Goal: Find specific page/section: Find specific page/section

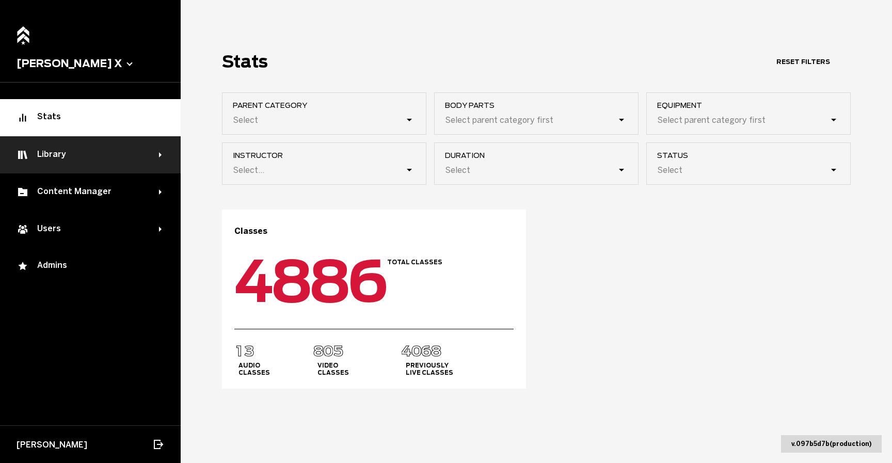
click at [131, 149] on div "Library" at bounding box center [88, 155] width 143 height 12
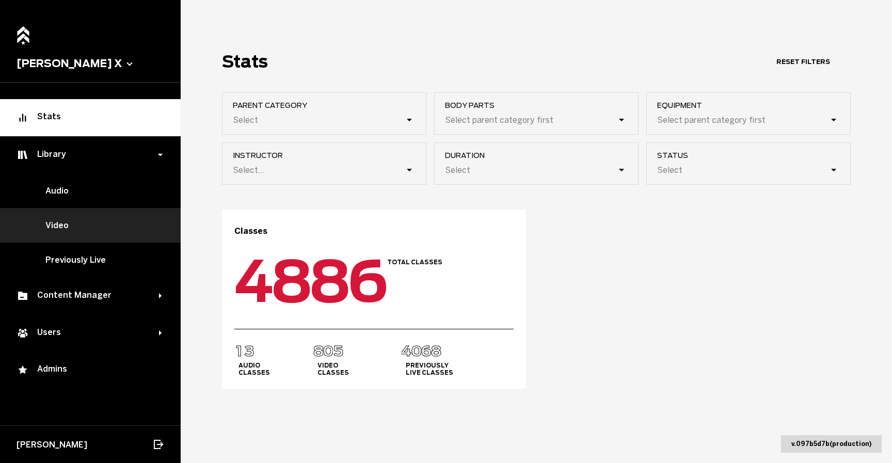
click at [112, 221] on link "Video" at bounding box center [90, 225] width 181 height 35
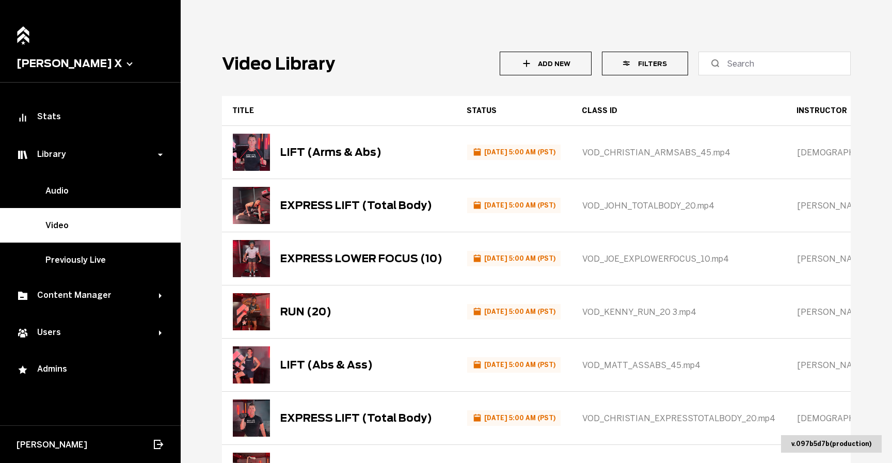
click at [647, 68] on button "Filters" at bounding box center [645, 64] width 86 height 24
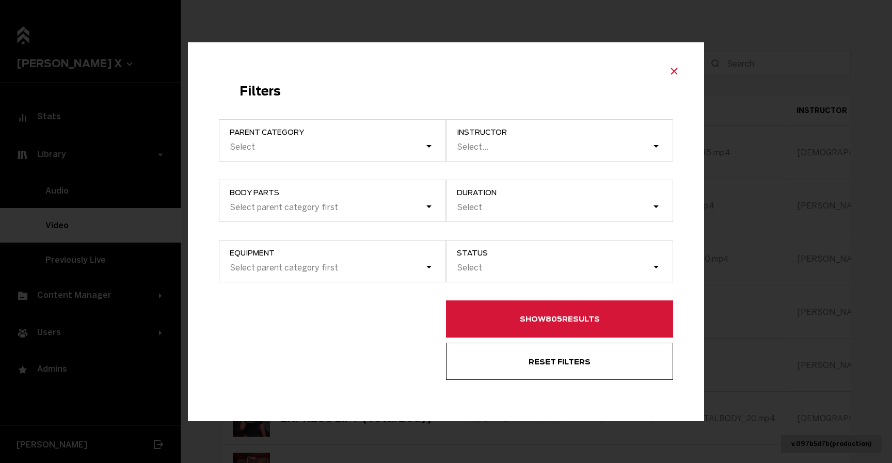
click at [673, 65] on icon "Close modal" at bounding box center [674, 71] width 12 height 12
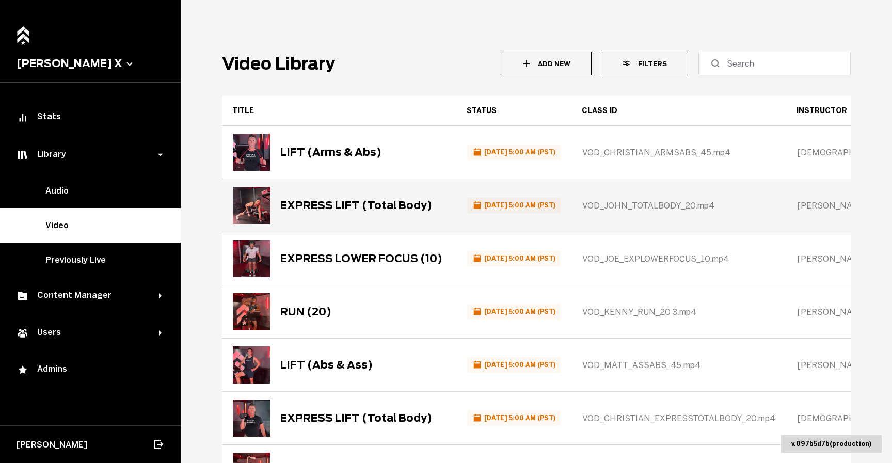
click at [321, 202] on div "EXPRESS LIFT (Total Body)" at bounding box center [356, 205] width 152 height 12
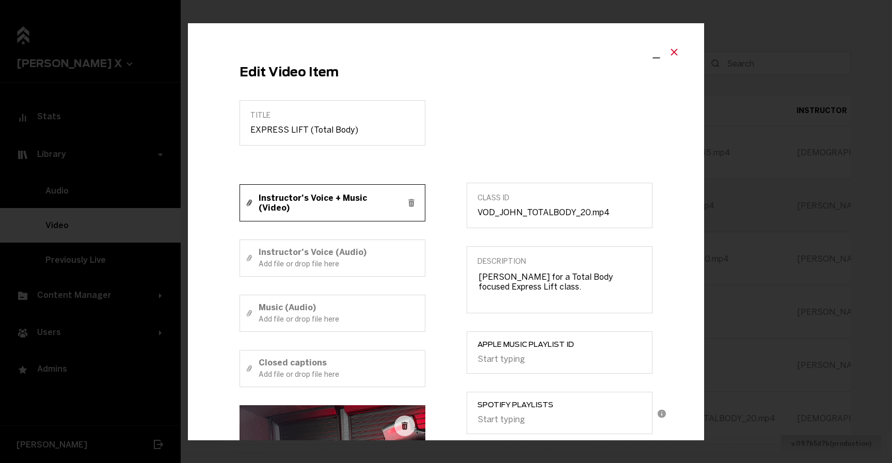
click at [673, 53] on button "Close modal" at bounding box center [674, 51] width 19 height 15
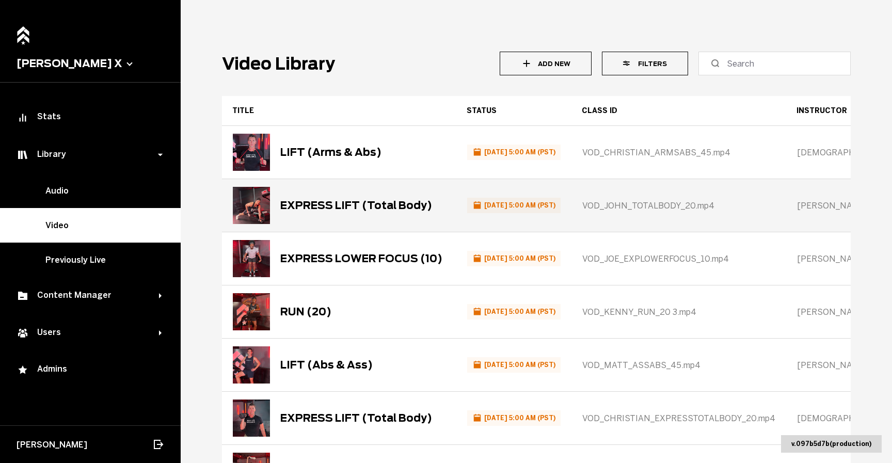
scroll to position [311, 0]
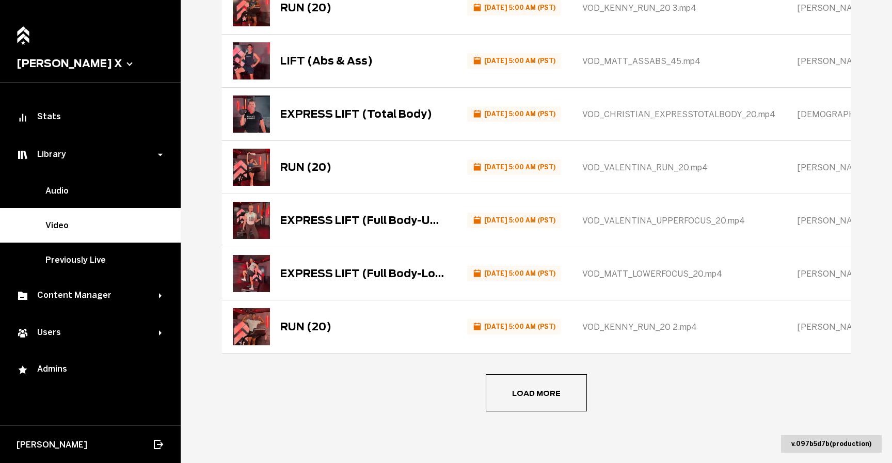
click at [566, 402] on button "Load more" at bounding box center [536, 392] width 101 height 37
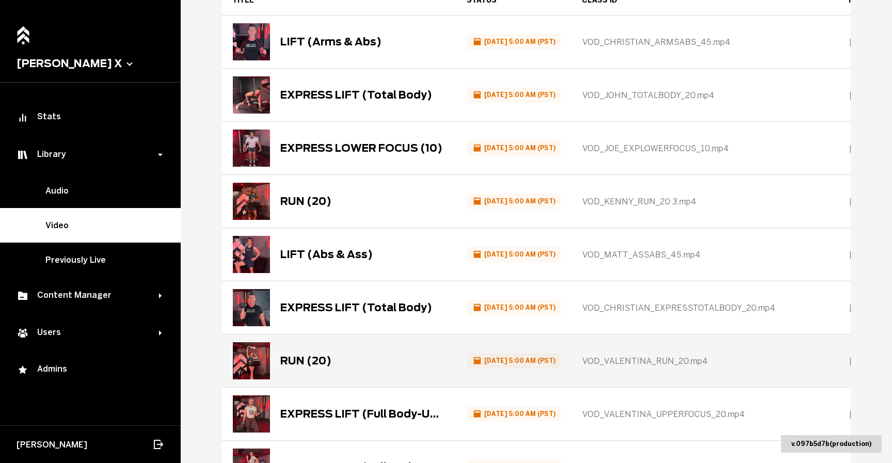
scroll to position [0, 0]
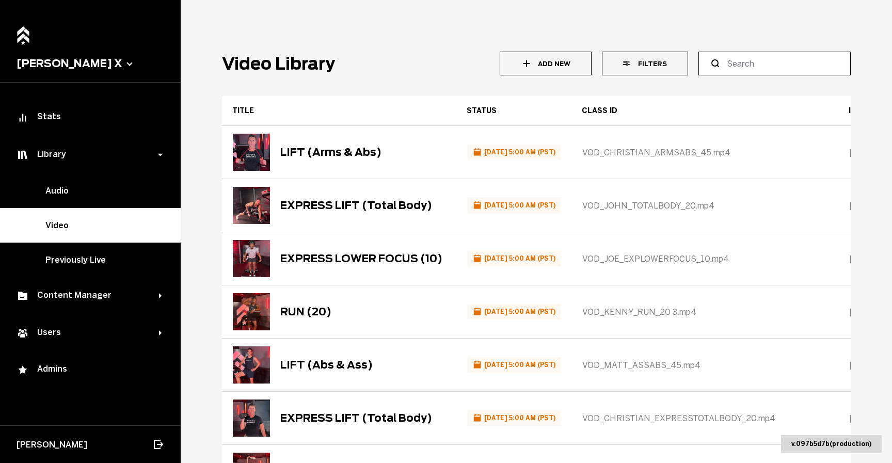
click at [757, 62] on input at bounding box center [778, 63] width 103 height 12
paste input "LIFT (45 Minutes)"
type input "LIFT (45 Minutes)"
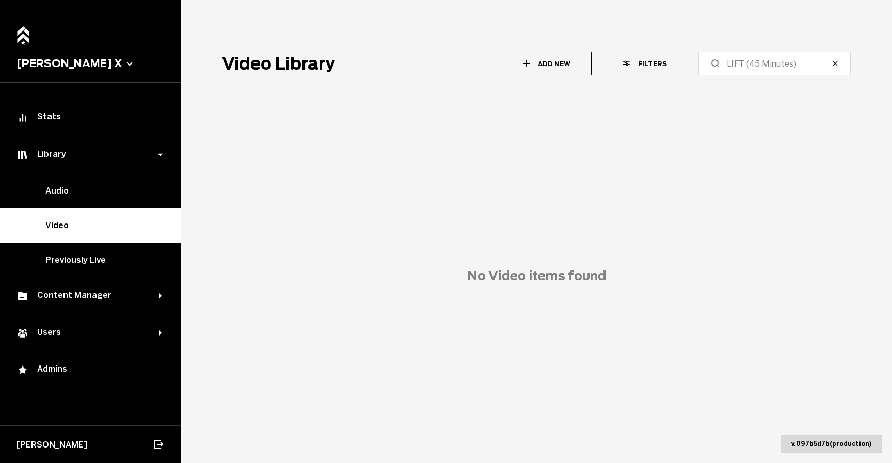
click at [834, 62] on icon "button" at bounding box center [836, 63] width 4 height 4
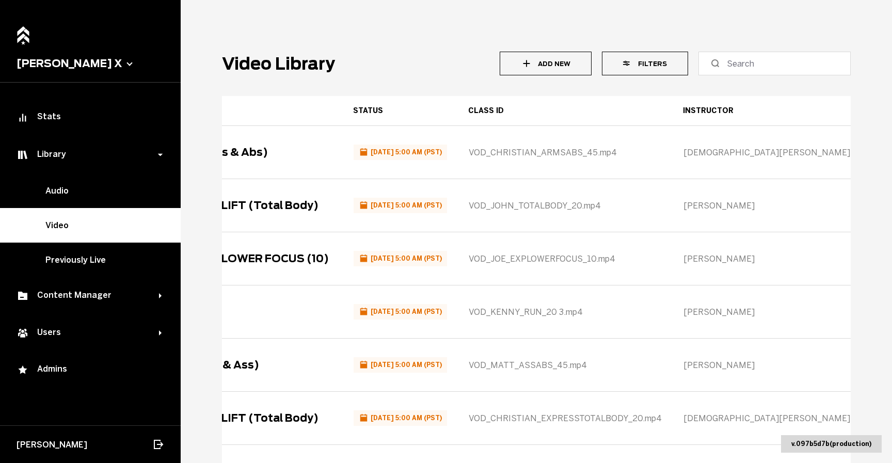
scroll to position [0, 135]
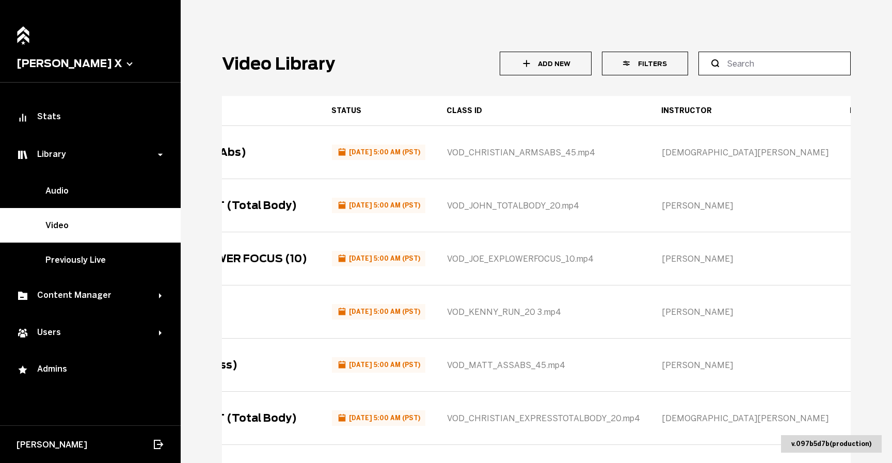
click at [731, 69] on input at bounding box center [778, 63] width 103 height 12
paste input "3935"
type input "3935"
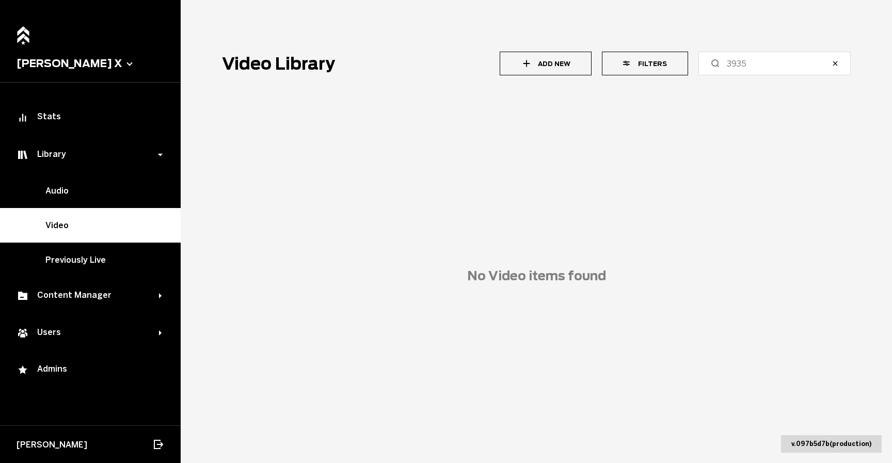
click at [831, 65] on icon "button" at bounding box center [835, 63] width 8 height 8
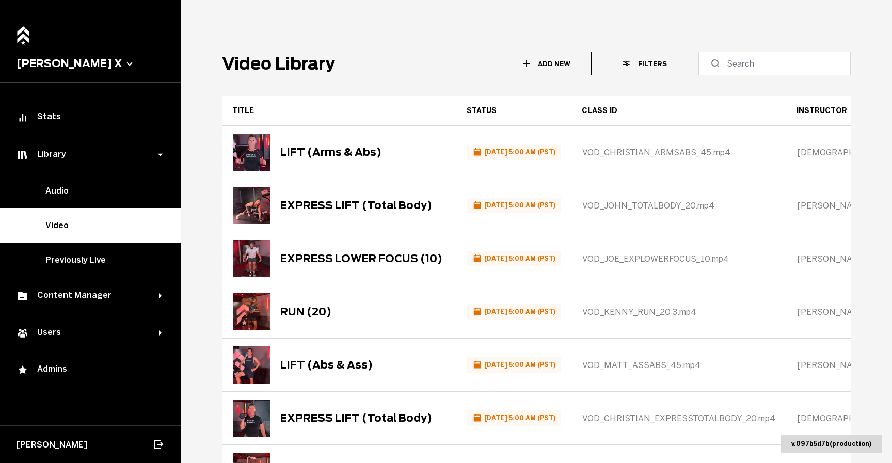
click at [657, 64] on button "Filters" at bounding box center [645, 64] width 86 height 24
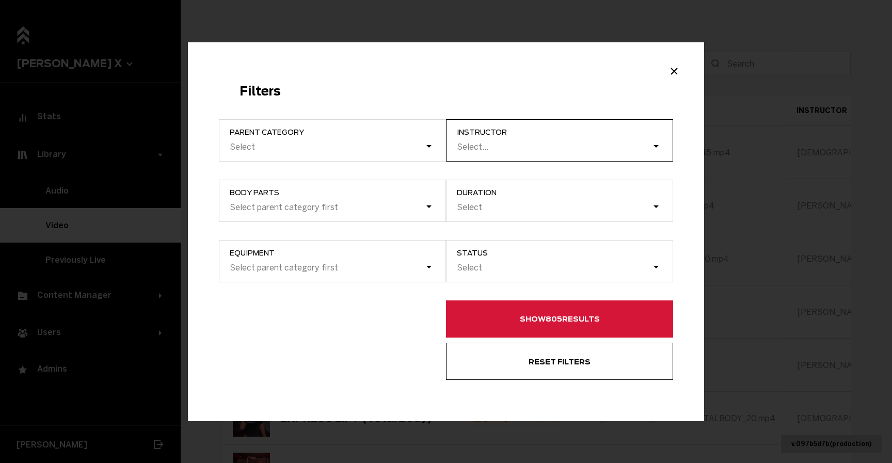
click at [579, 146] on div "Select..." at bounding box center [554, 146] width 196 height 14
click at [458, 146] on input "instructor Select..." at bounding box center [457, 147] width 1 height 10
click at [579, 146] on div "Select..." at bounding box center [554, 146] width 196 height 14
click at [458, 146] on input "instructor option [PERSON_NAME] focused, 1 of 5. 5 results available. Use Up an…" at bounding box center [457, 147] width 1 height 10
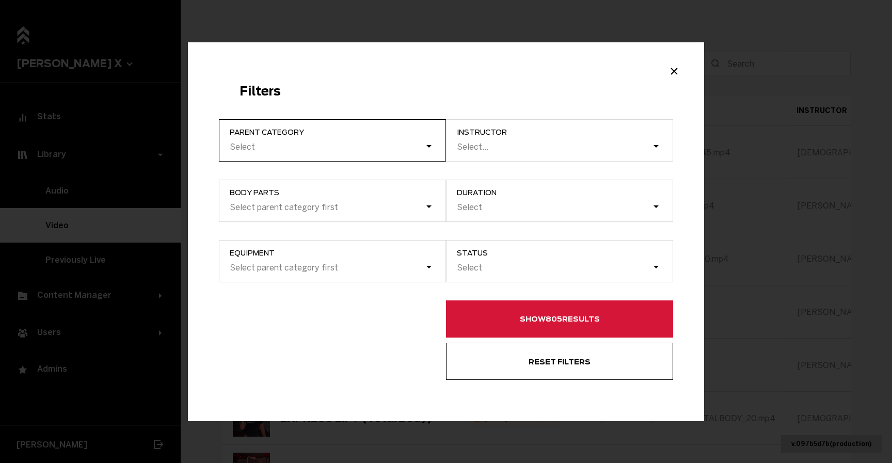
click at [390, 149] on div "Select" at bounding box center [327, 147] width 196 height 10
click at [178, 147] on input "Parent category Select" at bounding box center [178, 147] width 0 height 0
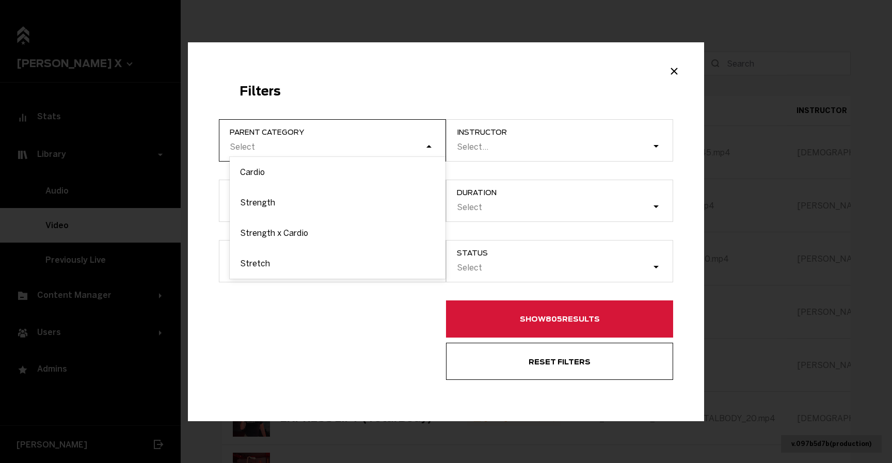
click at [390, 149] on div "Select" at bounding box center [327, 147] width 196 height 10
click at [178, 147] on input "Parent category option Cardio focused, 1 of 4. 4 results available. Use Up and …" at bounding box center [178, 147] width 0 height 0
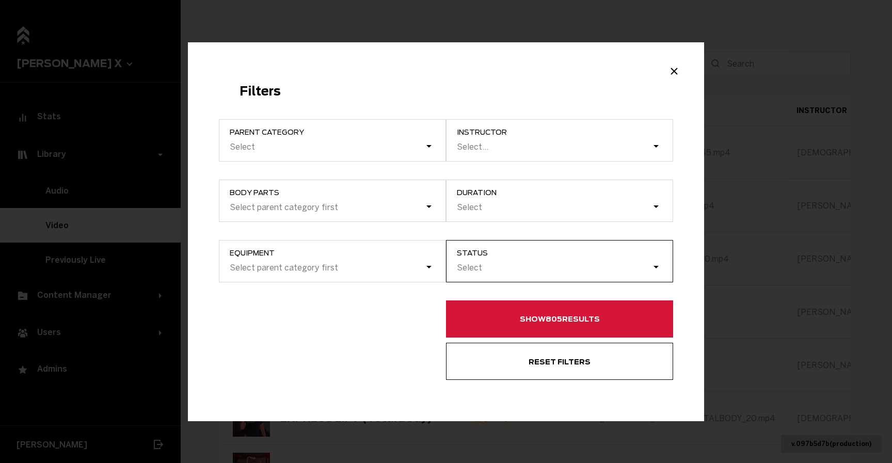
click at [585, 275] on div "Select" at bounding box center [565, 268] width 216 height 20
click at [405, 268] on input "Status Select" at bounding box center [405, 268] width 0 height 0
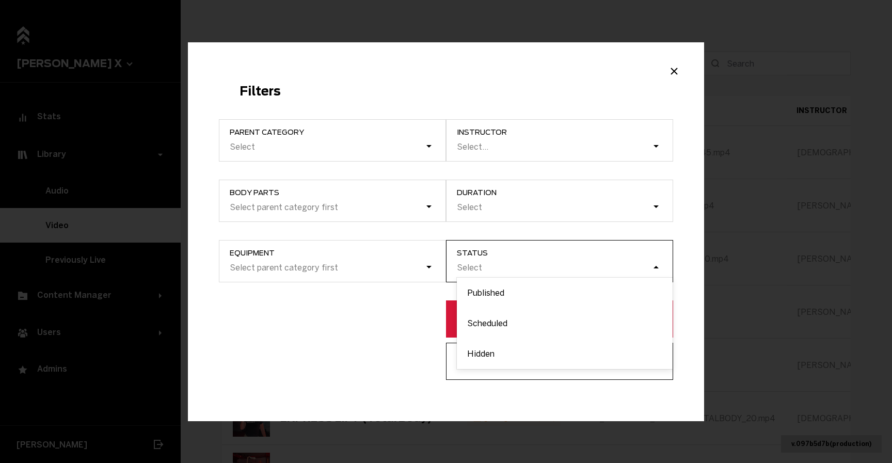
click at [585, 275] on div "Select" at bounding box center [565, 268] width 216 height 20
click at [405, 268] on input "Status option Published focused, 1 of 3. 3 results available. Use Up and Down t…" at bounding box center [405, 268] width 0 height 0
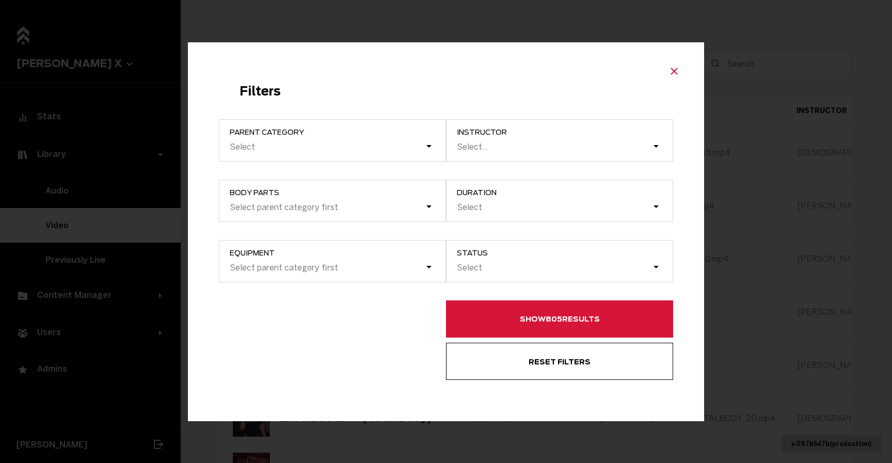
click at [671, 74] on icon "Close modal" at bounding box center [674, 71] width 12 height 12
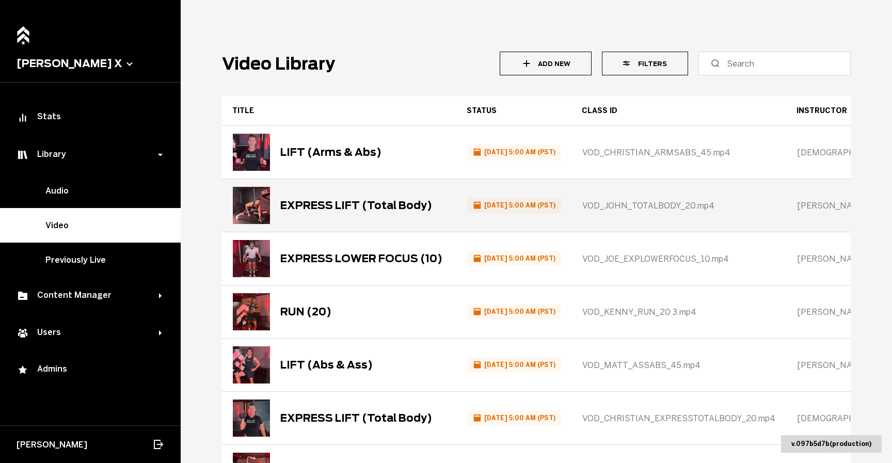
scroll to position [311, 0]
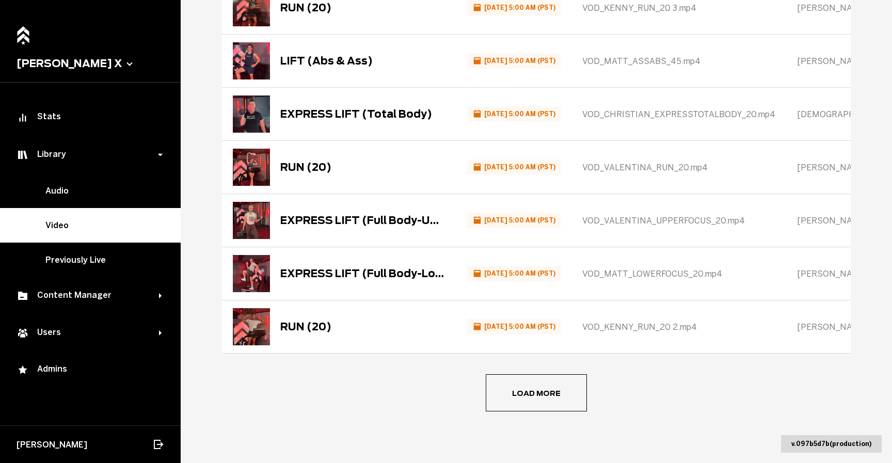
click at [560, 422] on main "Video Library Add New Filters Title Status Class ID Instructor Date of upload C…" at bounding box center [537, 231] width 712 height 463
click at [553, 397] on button "Load more" at bounding box center [536, 392] width 101 height 37
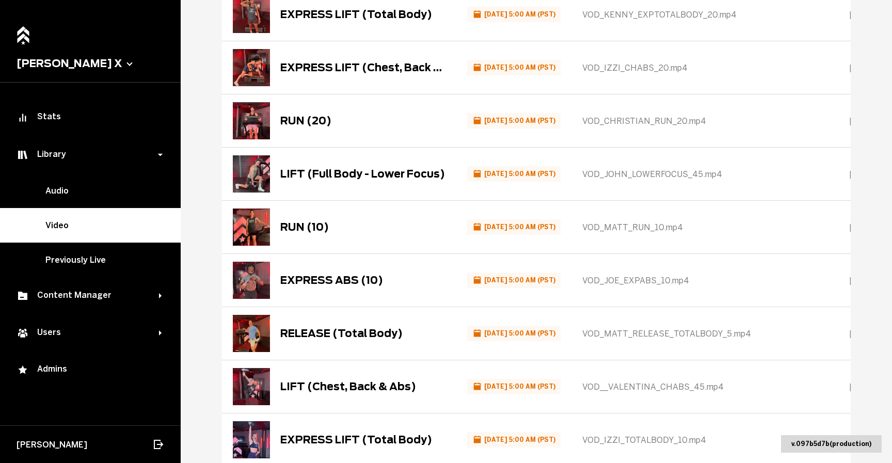
scroll to position [843, 0]
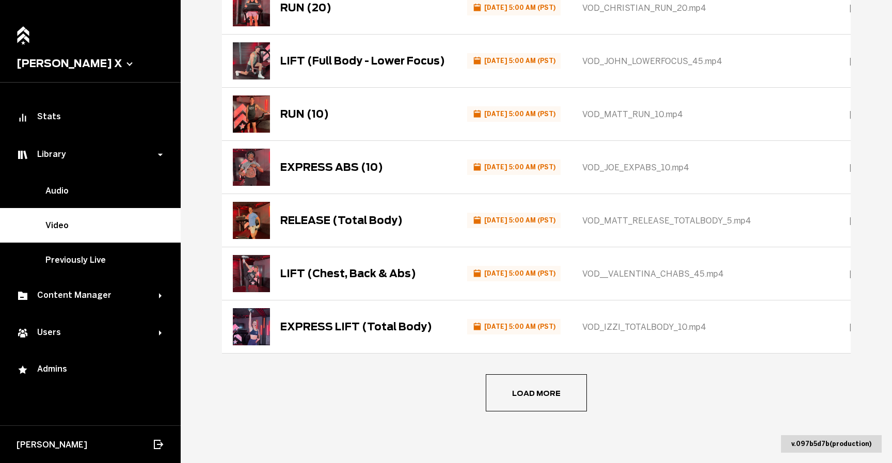
click at [0, 0] on span "Load more" at bounding box center [0, 0] width 0 height 0
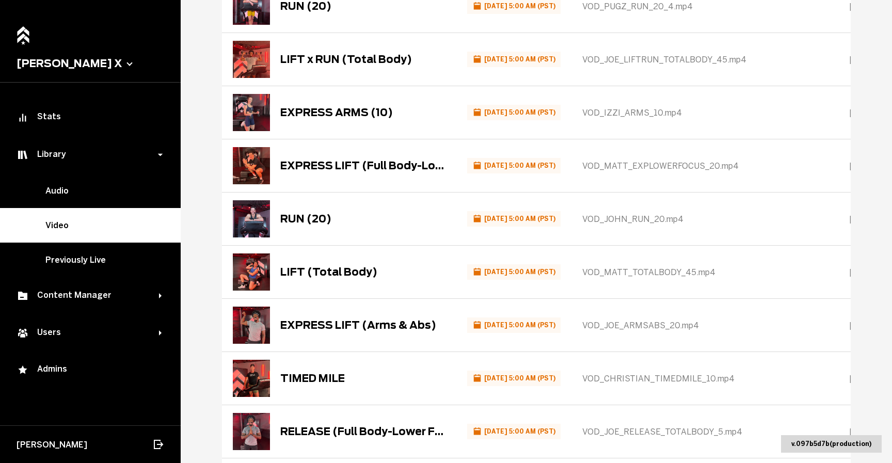
scroll to position [1375, 0]
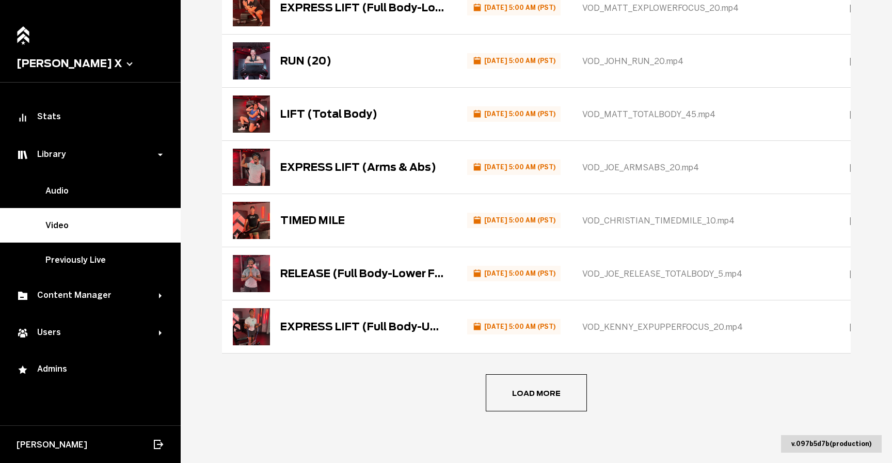
click at [0, 0] on span "Load more" at bounding box center [0, 0] width 0 height 0
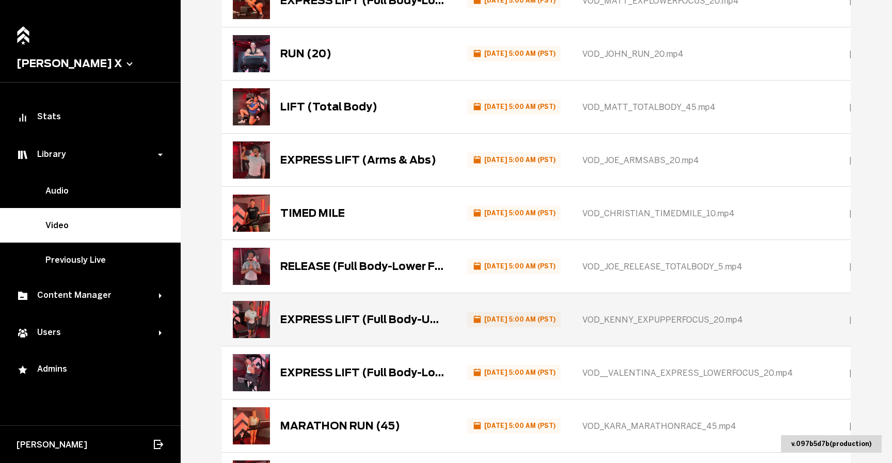
scroll to position [1907, 0]
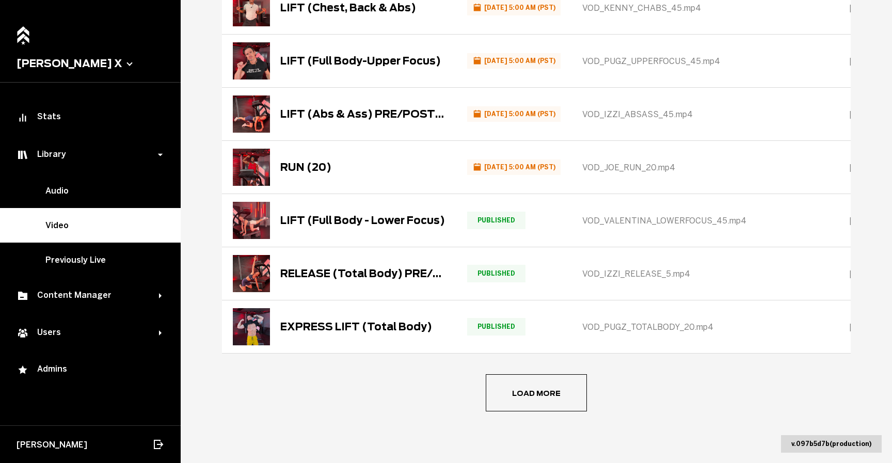
click at [0, 0] on span "Load more" at bounding box center [0, 0] width 0 height 0
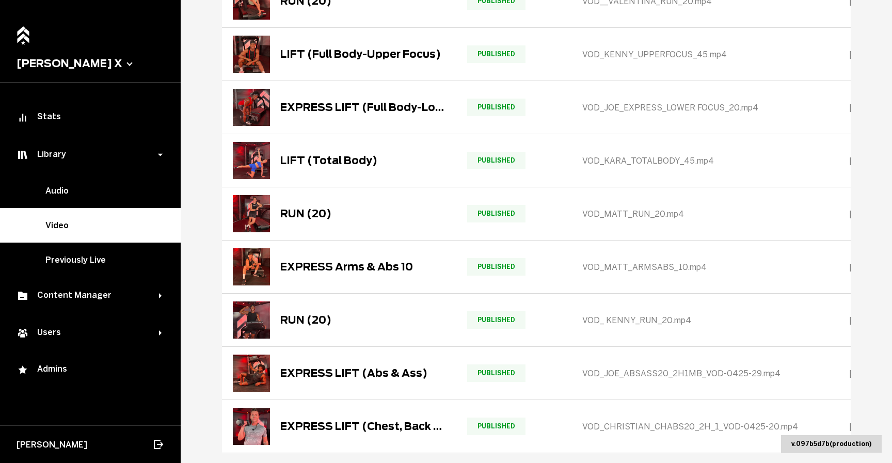
scroll to position [2439, 0]
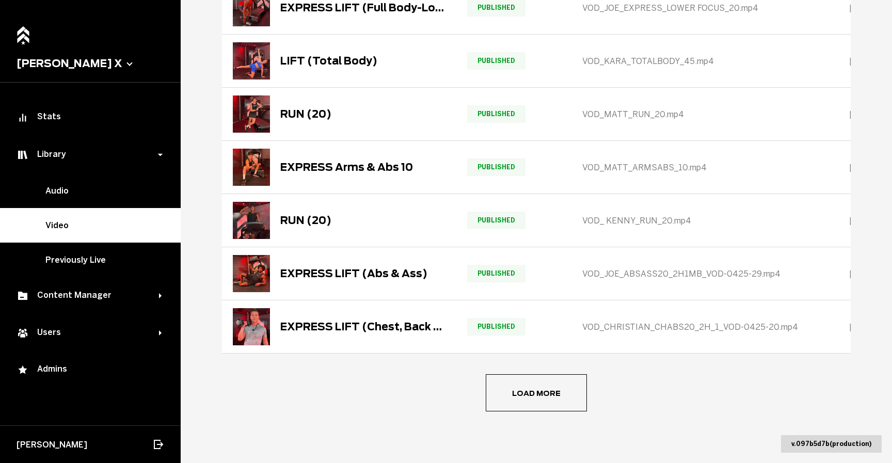
click at [0, 0] on span "Load more" at bounding box center [0, 0] width 0 height 0
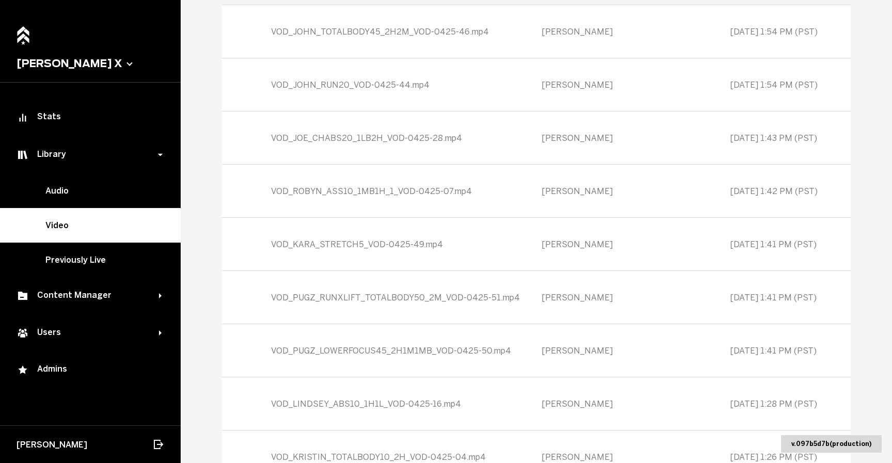
scroll to position [2971, 0]
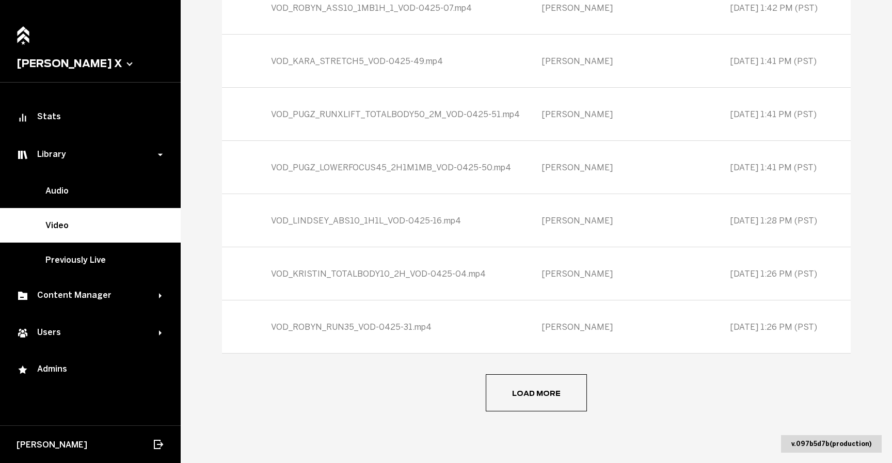
click at [537, 393] on button "Load more" at bounding box center [536, 392] width 101 height 37
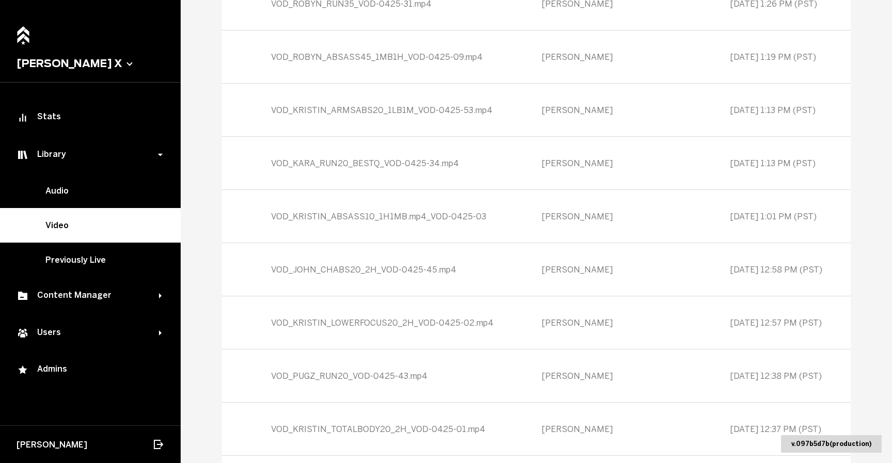
scroll to position [3503, 0]
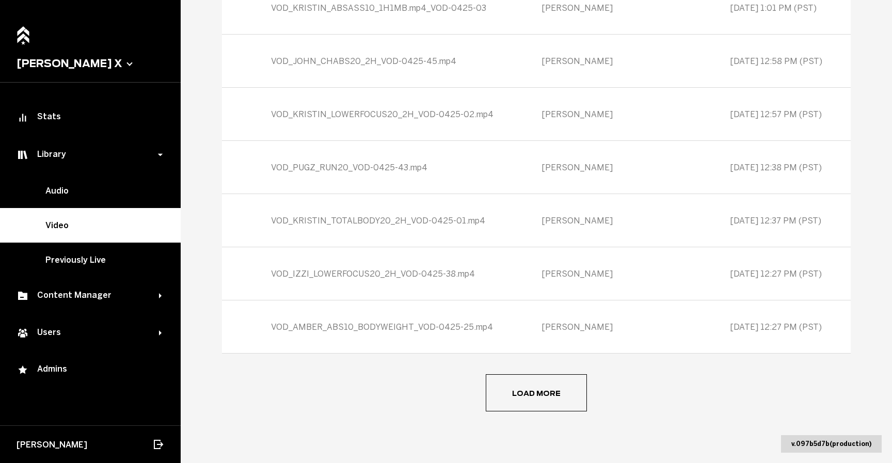
click at [0, 0] on span "Load more" at bounding box center [0, 0] width 0 height 0
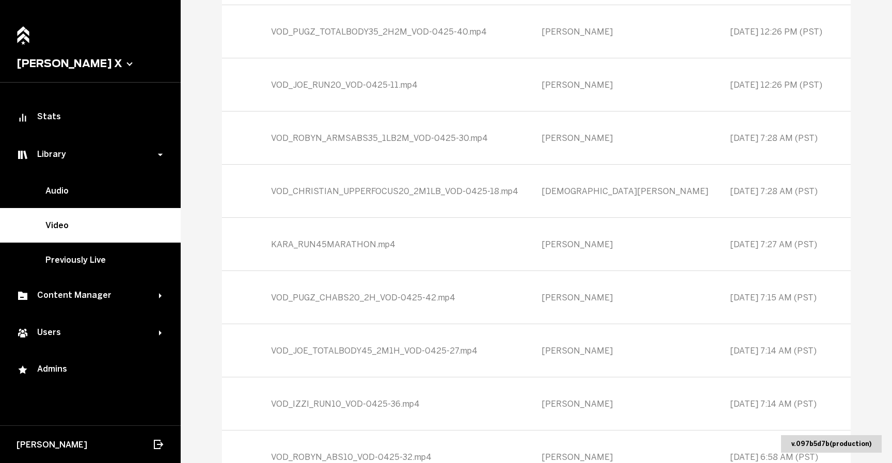
scroll to position [4035, 0]
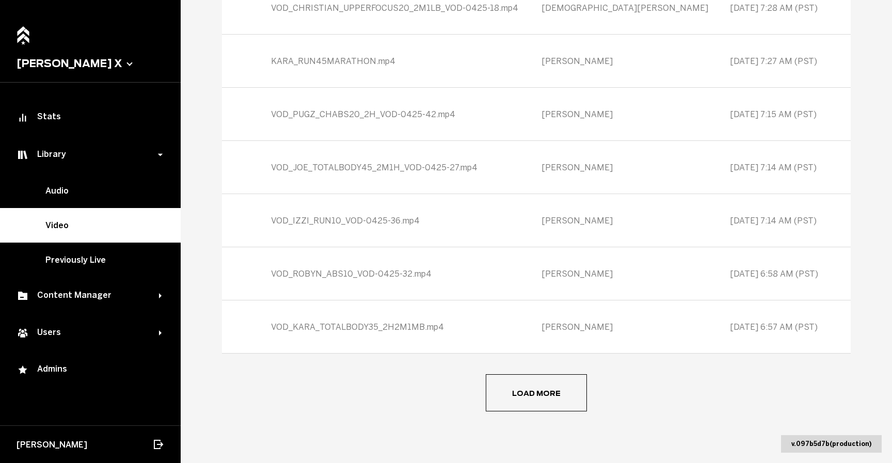
click at [537, 393] on button "Load more" at bounding box center [536, 392] width 101 height 37
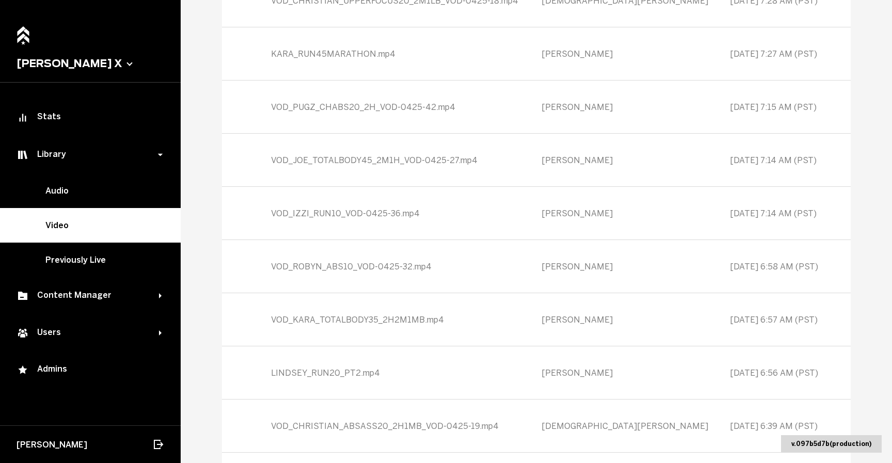
scroll to position [4567, 0]
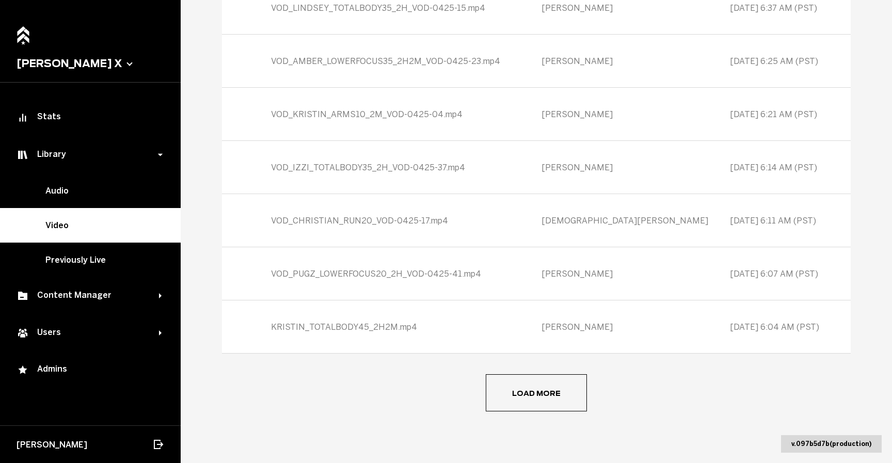
click at [537, 393] on button "Load more" at bounding box center [536, 392] width 101 height 37
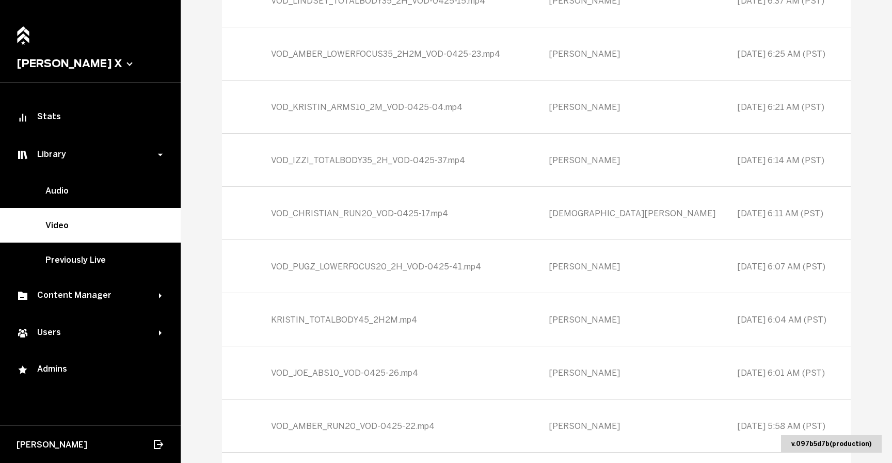
scroll to position [5099, 0]
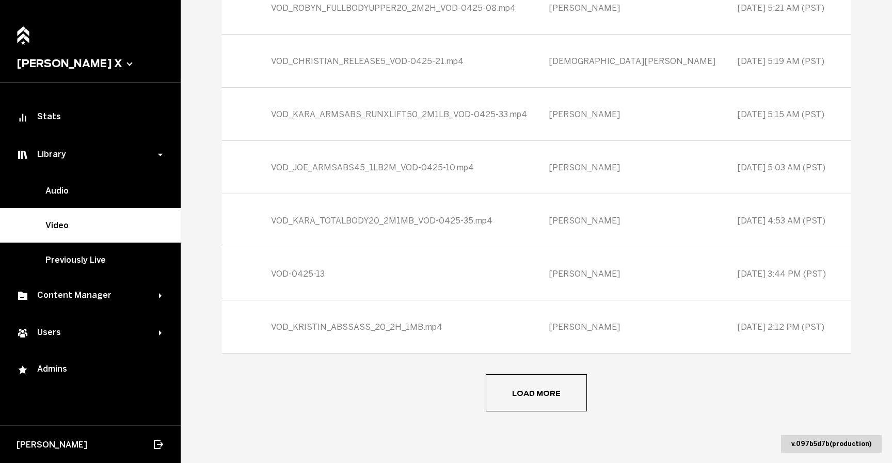
click at [537, 393] on button "Load more" at bounding box center [536, 392] width 101 height 37
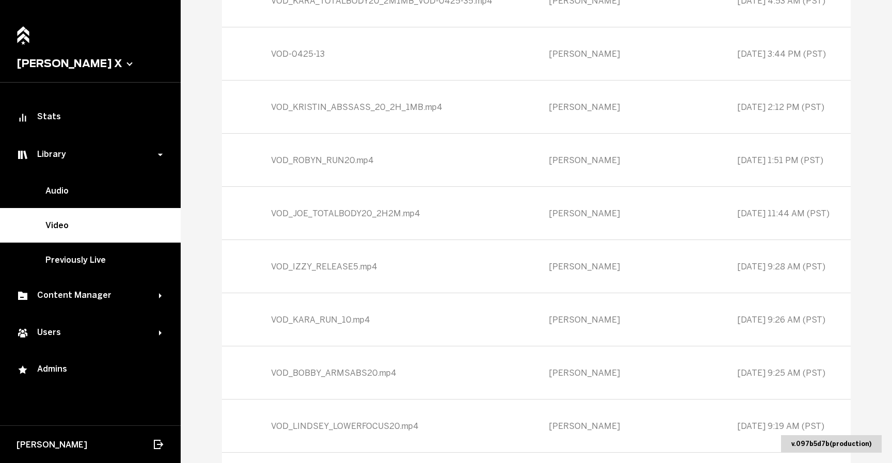
scroll to position [5631, 0]
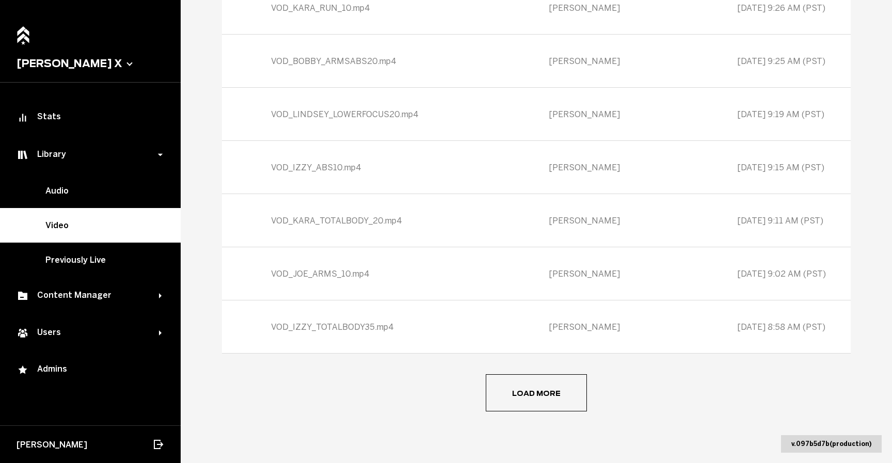
click at [537, 393] on button "Load more" at bounding box center [536, 392] width 101 height 37
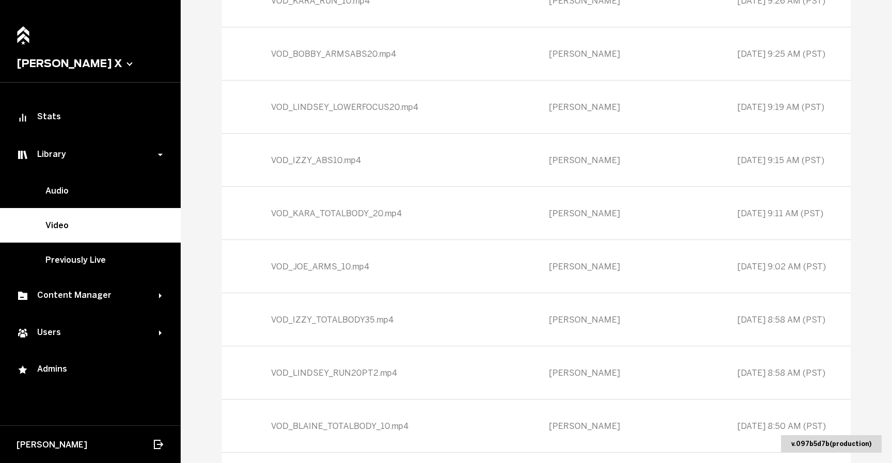
scroll to position [6163, 0]
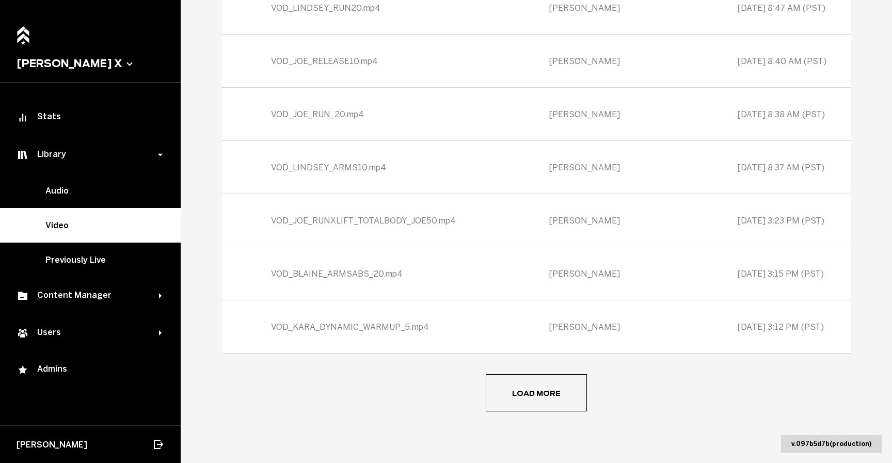
click at [0, 0] on span "Load more" at bounding box center [0, 0] width 0 height 0
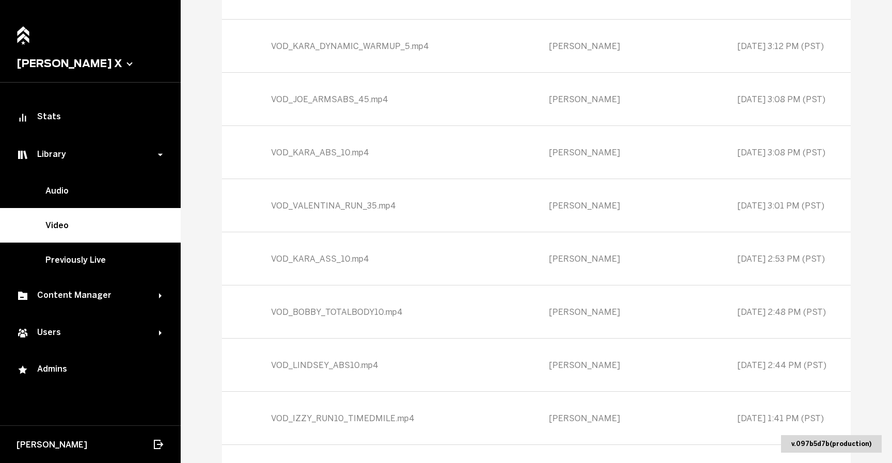
scroll to position [6695, 0]
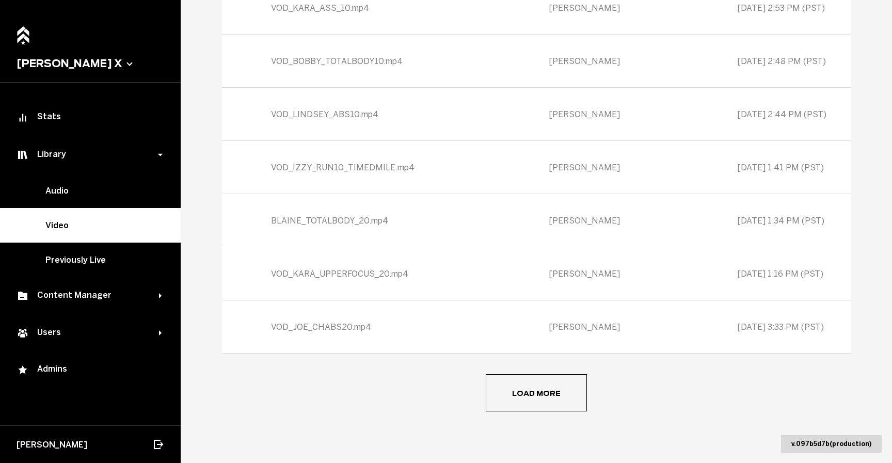
click at [0, 0] on span "Load more" at bounding box center [0, 0] width 0 height 0
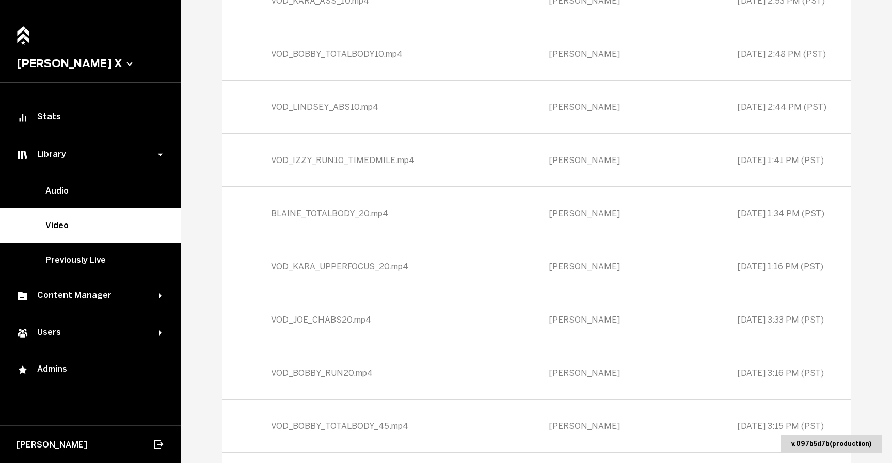
scroll to position [7227, 0]
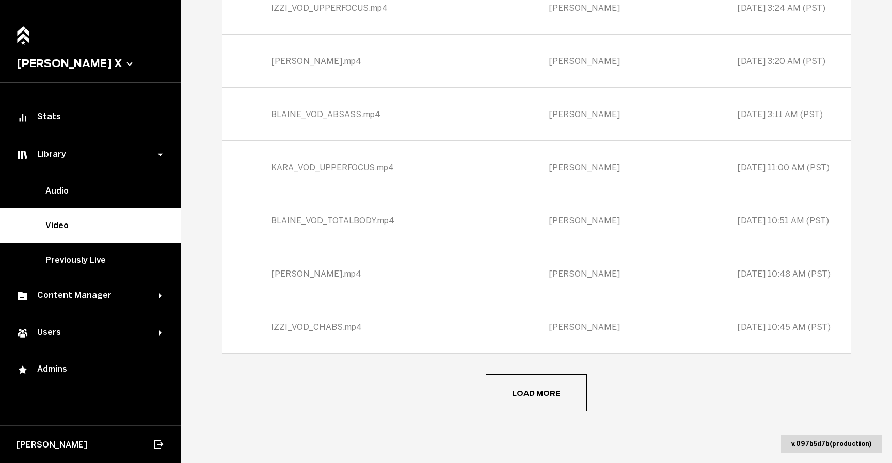
click at [0, 0] on span "Load more" at bounding box center [0, 0] width 0 height 0
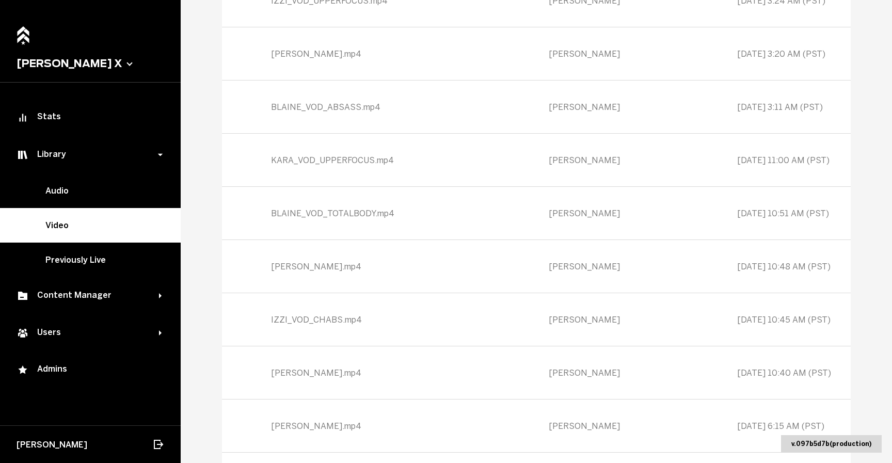
scroll to position [7759, 0]
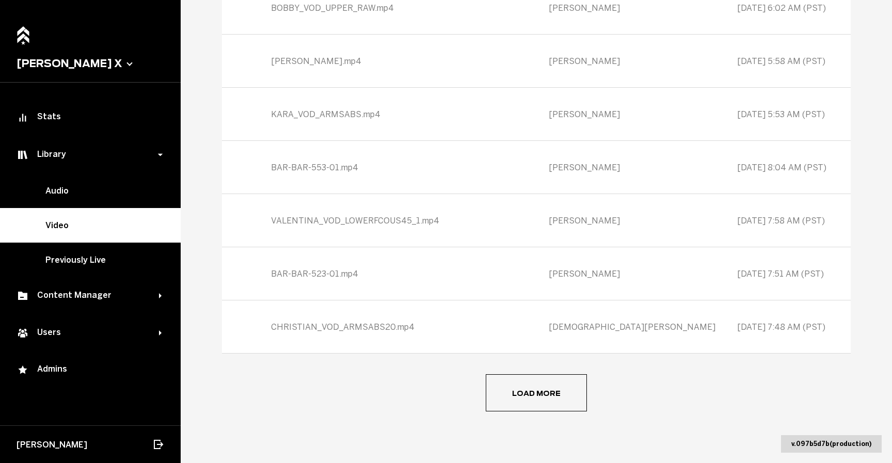
click at [0, 0] on span "Load more" at bounding box center [0, 0] width 0 height 0
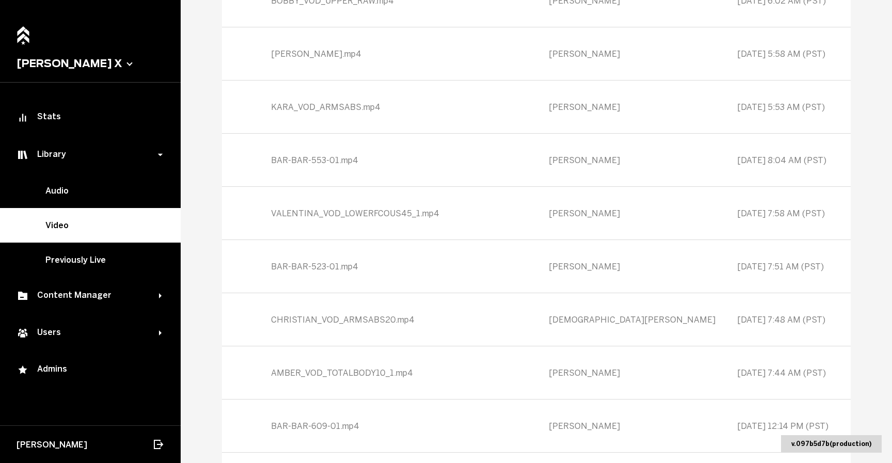
scroll to position [8291, 0]
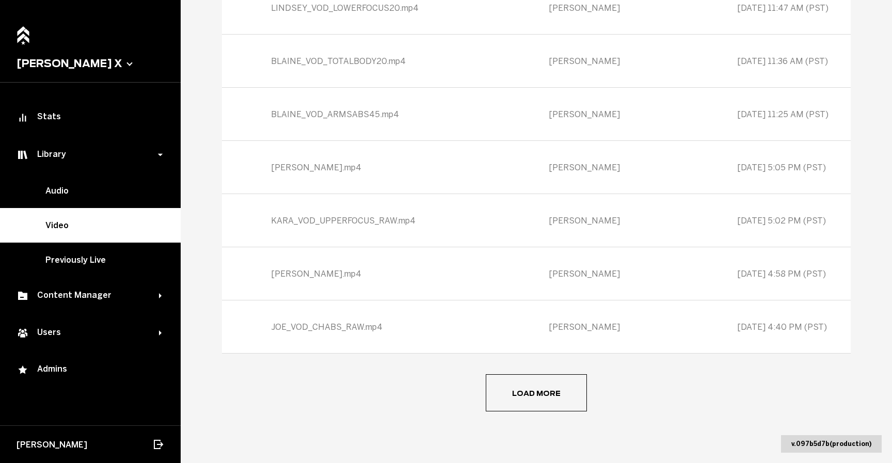
click at [0, 0] on span "Load more" at bounding box center [0, 0] width 0 height 0
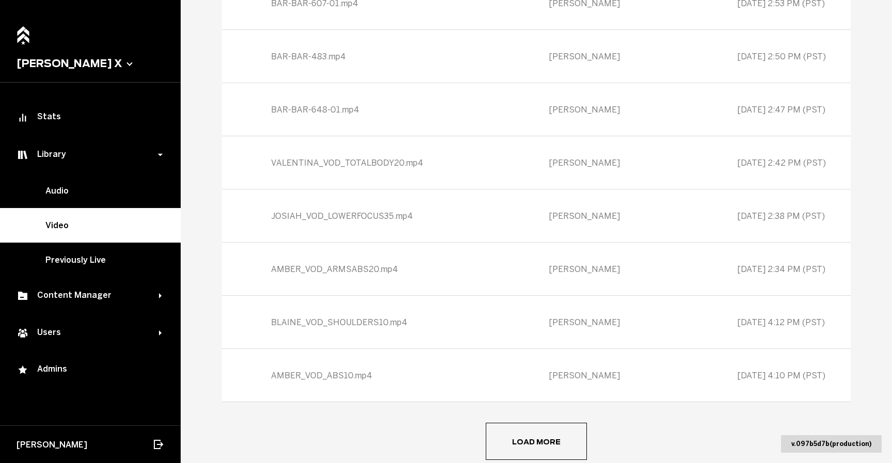
scroll to position [8823, 0]
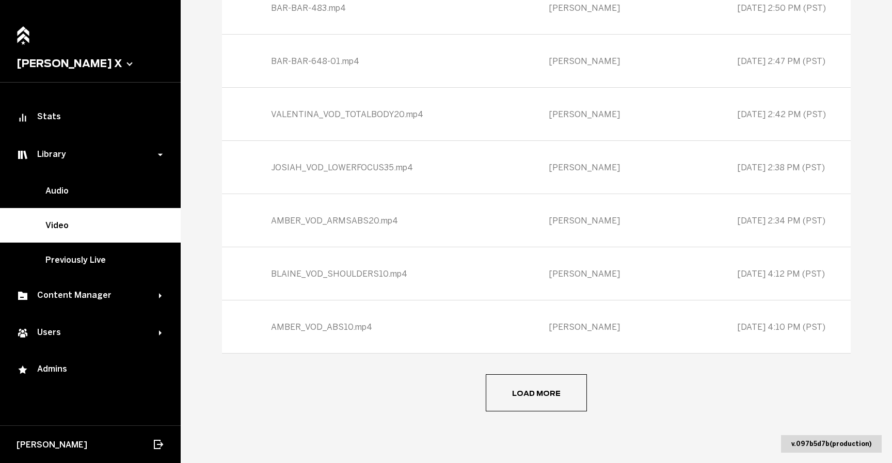
click at [0, 0] on span "Load more" at bounding box center [0, 0] width 0 height 0
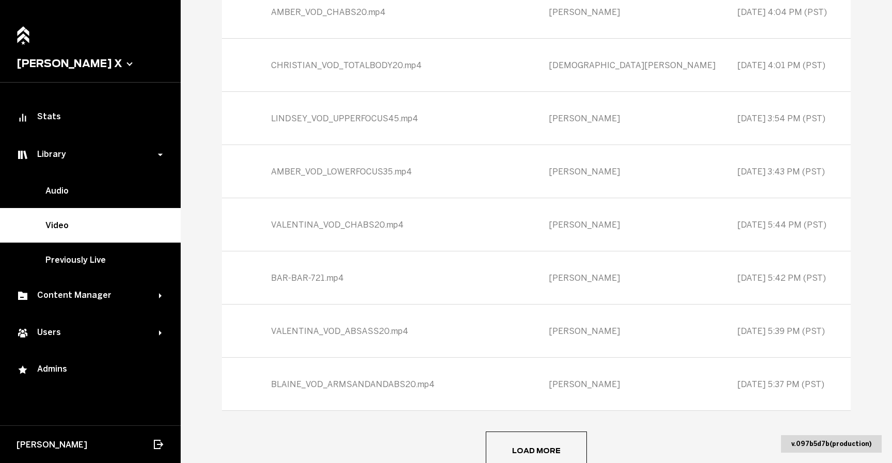
scroll to position [9355, 0]
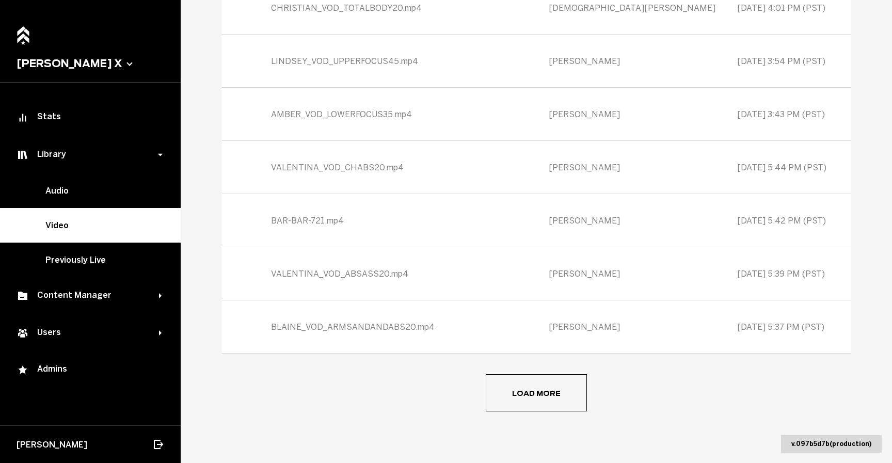
click at [0, 0] on span "Load more" at bounding box center [0, 0] width 0 height 0
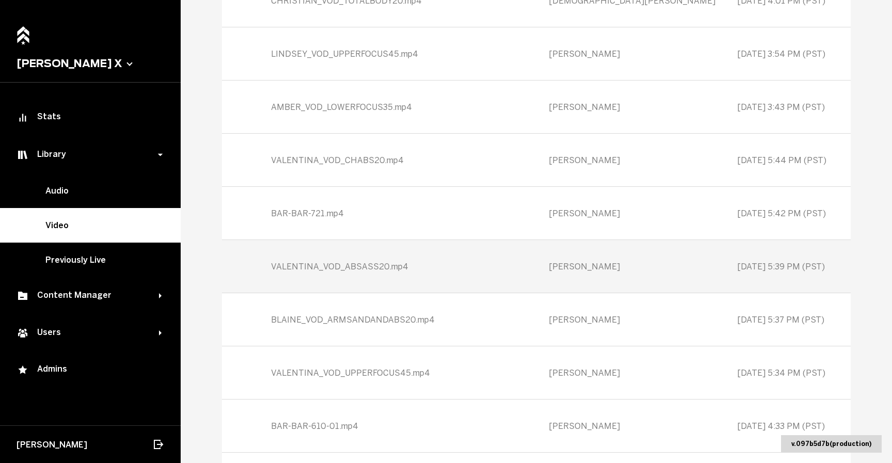
scroll to position [9887, 0]
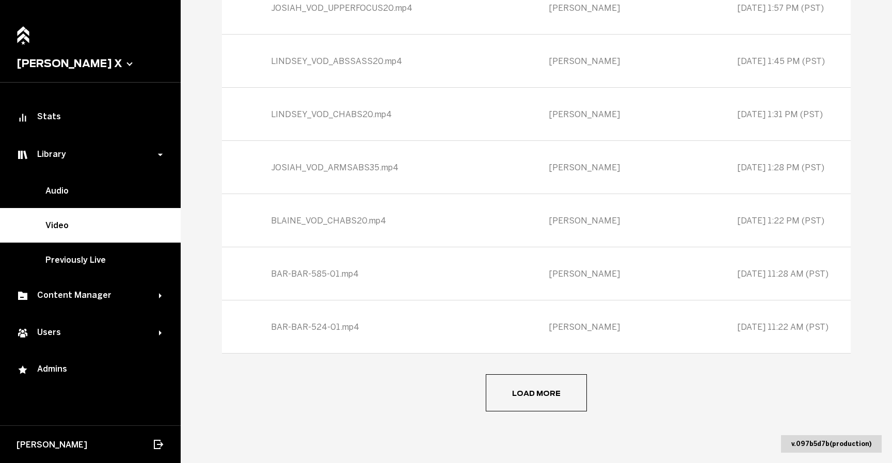
click at [543, 402] on button "Load more" at bounding box center [536, 392] width 101 height 37
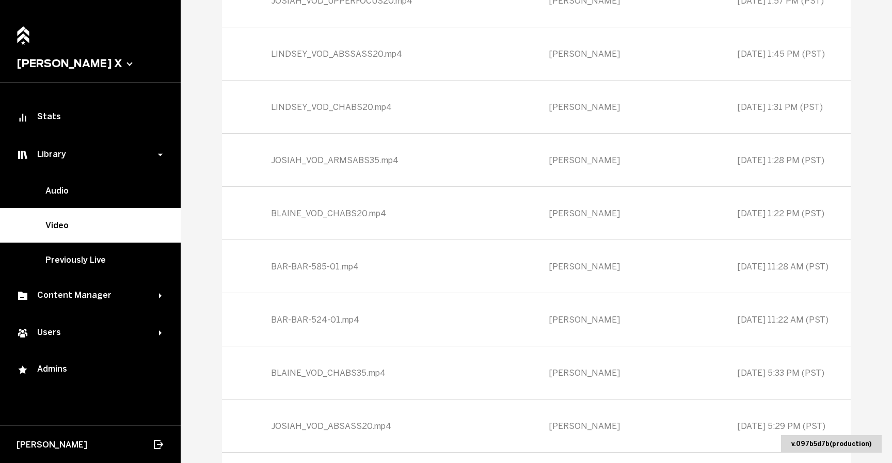
scroll to position [10419, 0]
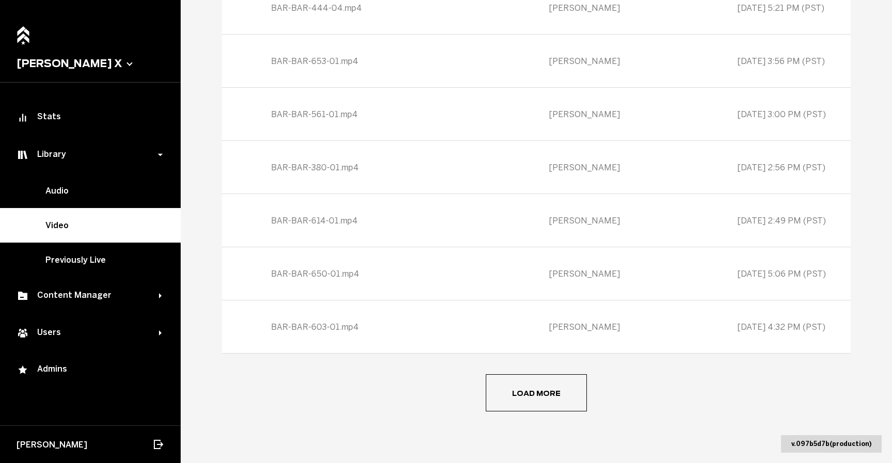
click at [543, 402] on button "Load more" at bounding box center [536, 392] width 101 height 37
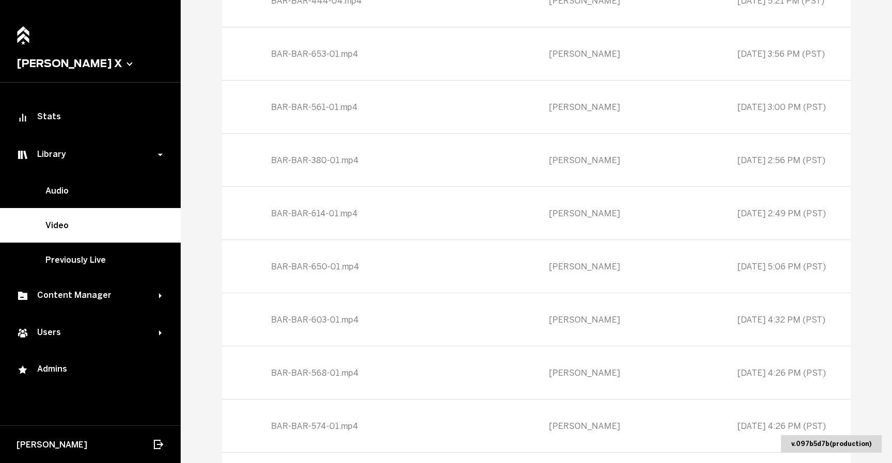
scroll to position [10950, 0]
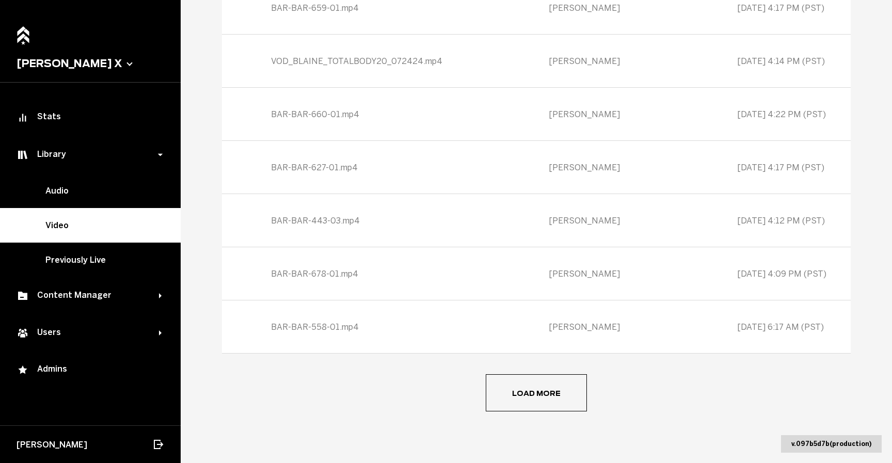
click at [543, 402] on button "Load more" at bounding box center [536, 392] width 101 height 37
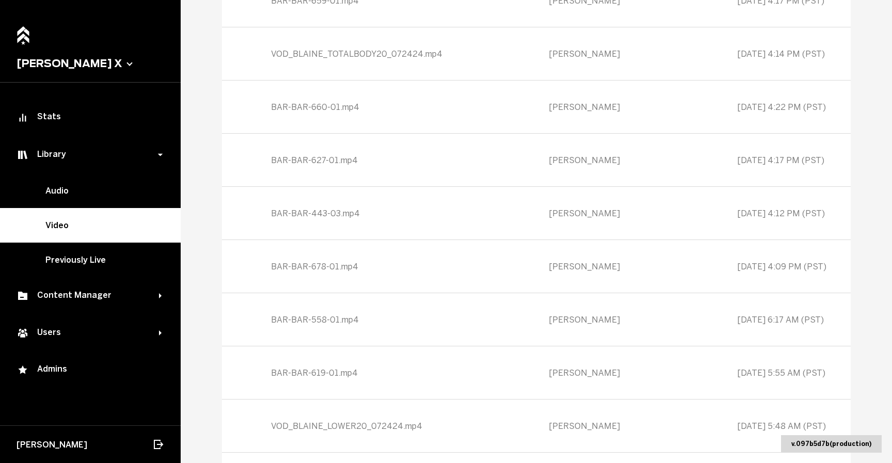
scroll to position [11482, 0]
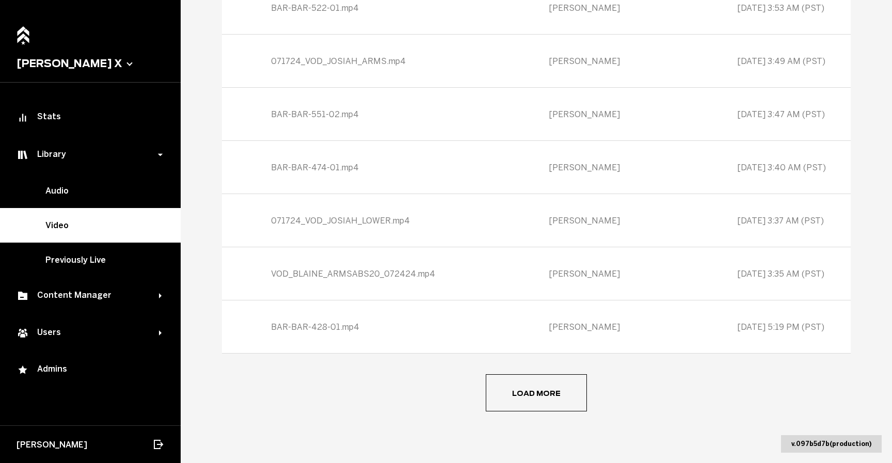
click at [0, 0] on span "Load more" at bounding box center [0, 0] width 0 height 0
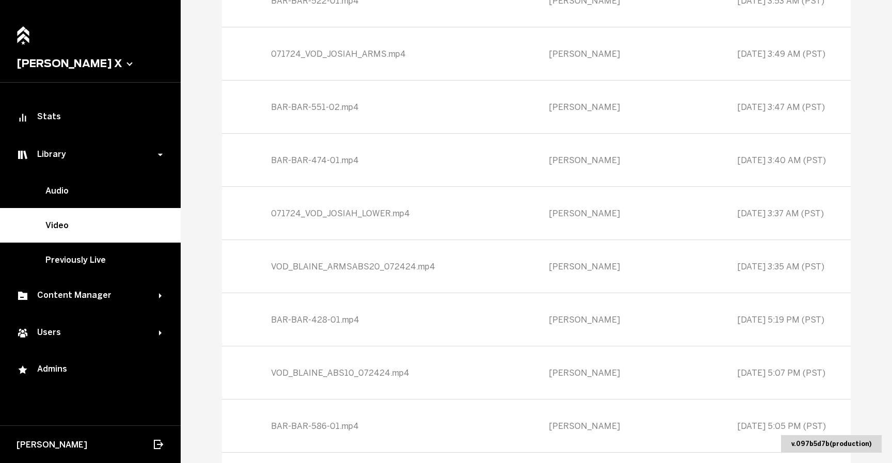
scroll to position [12014, 0]
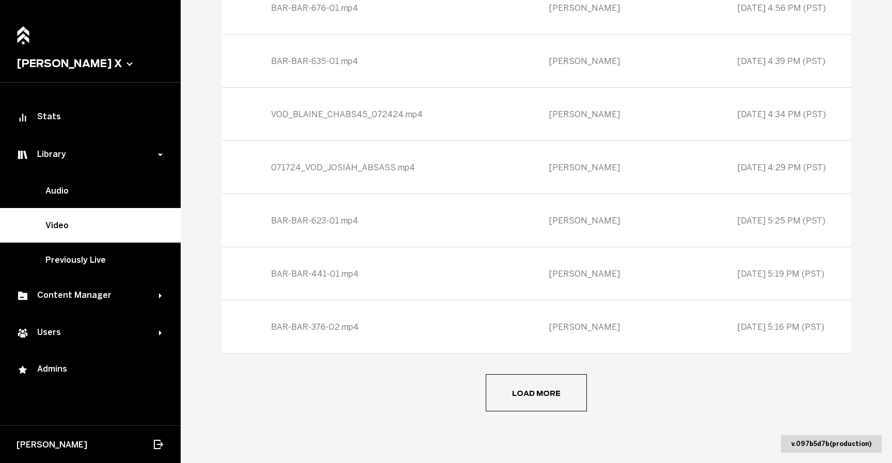
click at [0, 0] on span "Load more" at bounding box center [0, 0] width 0 height 0
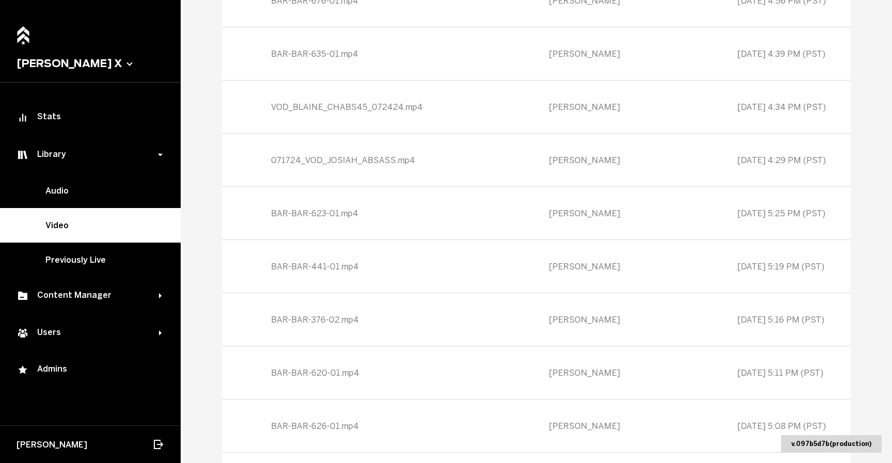
scroll to position [12546, 0]
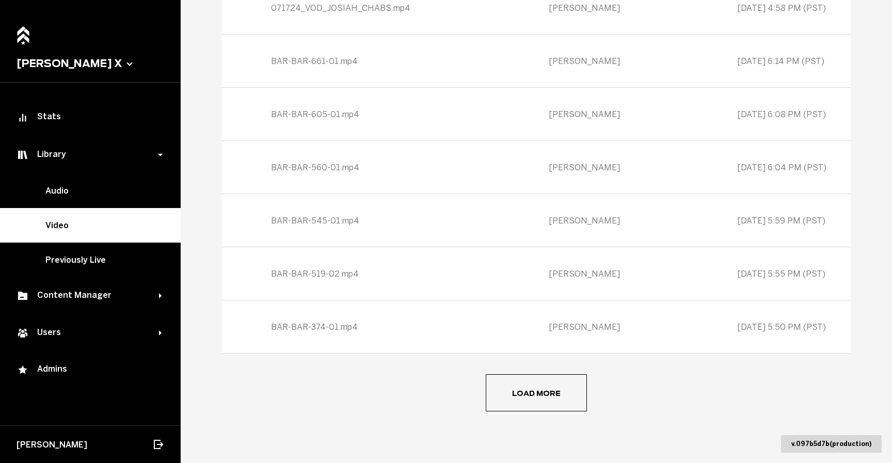
click at [0, 0] on span "Load more" at bounding box center [0, 0] width 0 height 0
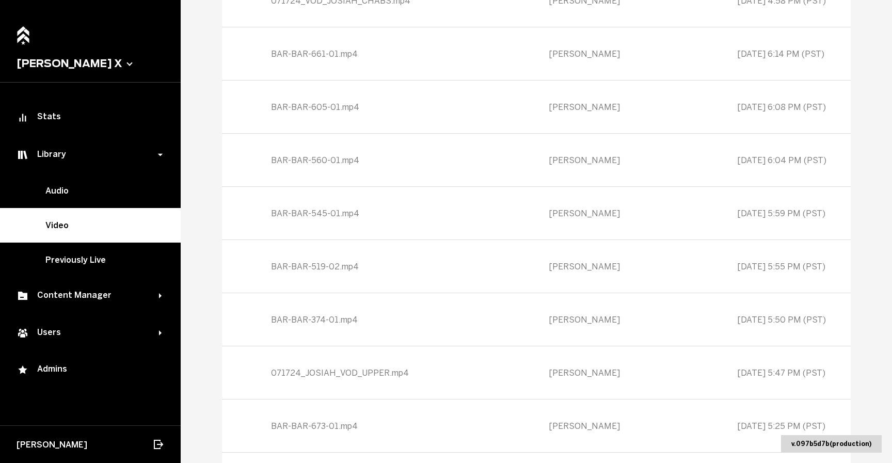
scroll to position [13078, 0]
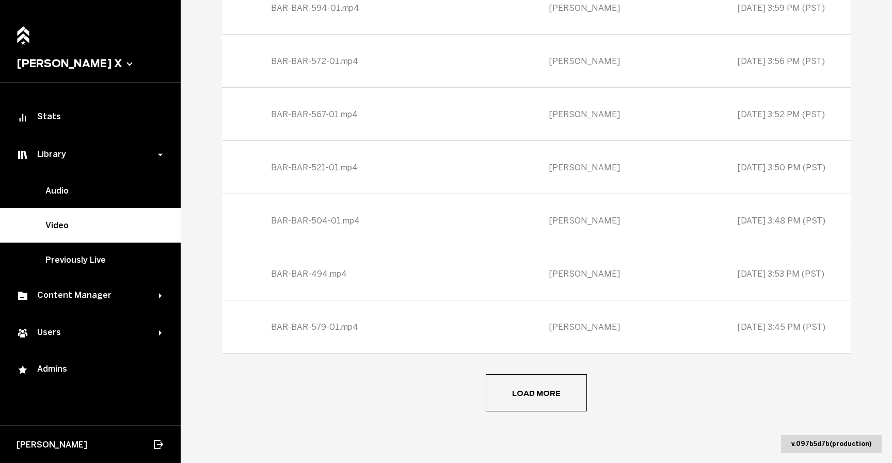
click at [0, 0] on span "Load more" at bounding box center [0, 0] width 0 height 0
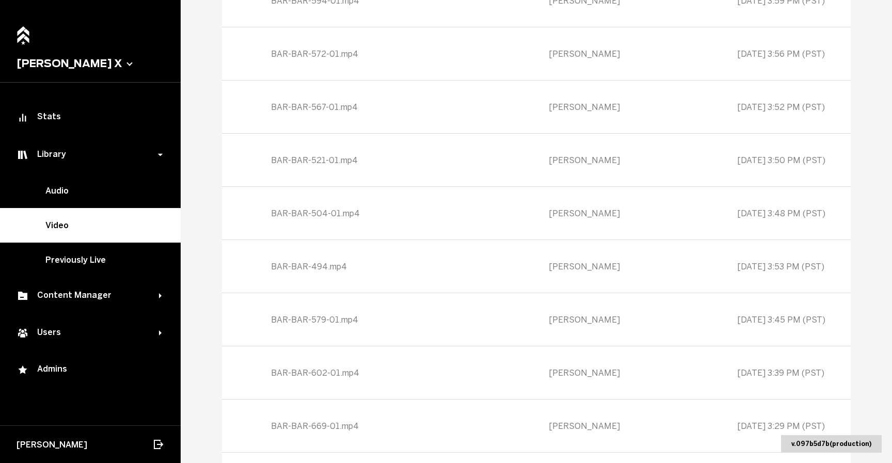
scroll to position [13610, 0]
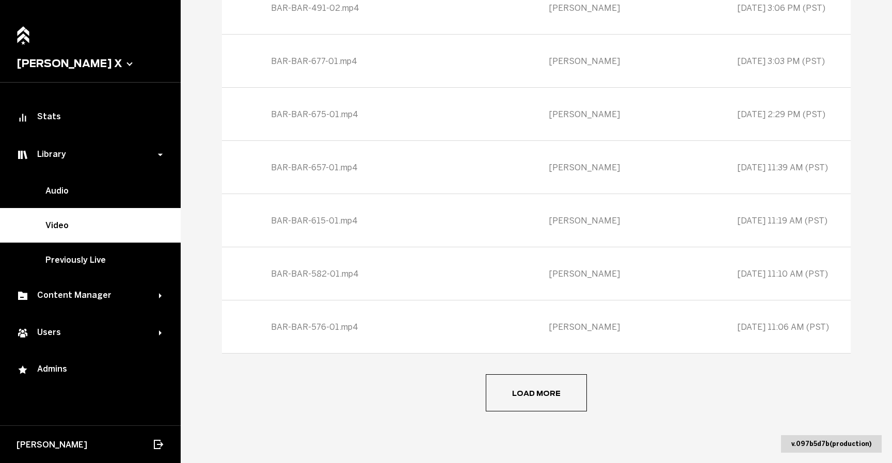
click at [543, 397] on button "Load more" at bounding box center [536, 392] width 101 height 37
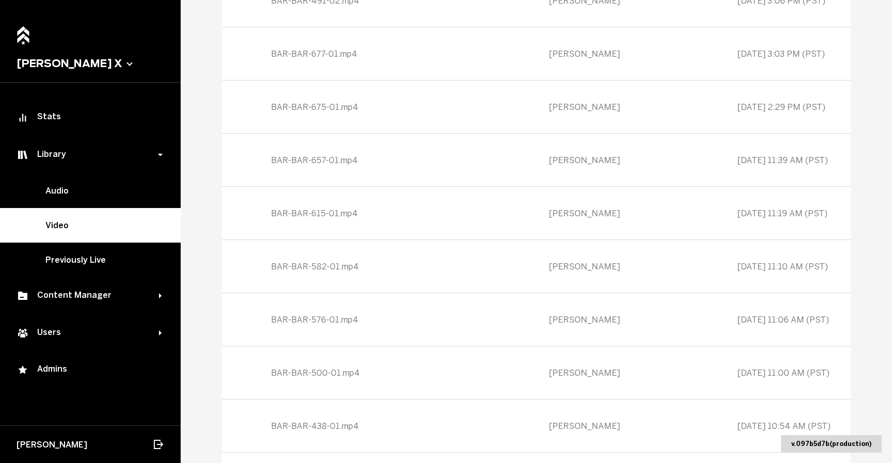
scroll to position [14142, 0]
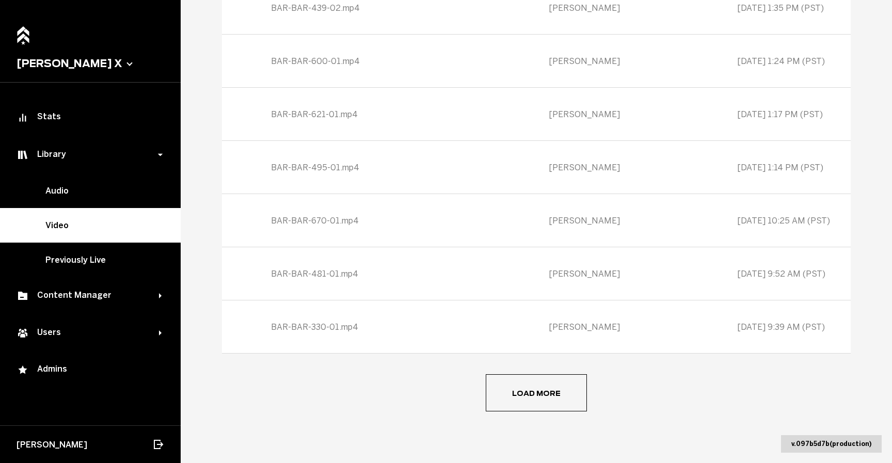
click at [543, 397] on button "Load more" at bounding box center [536, 392] width 101 height 37
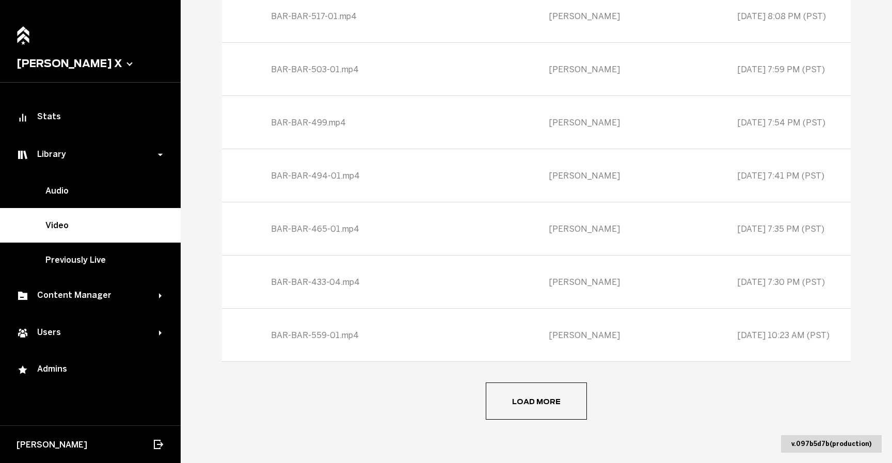
scroll to position [14674, 0]
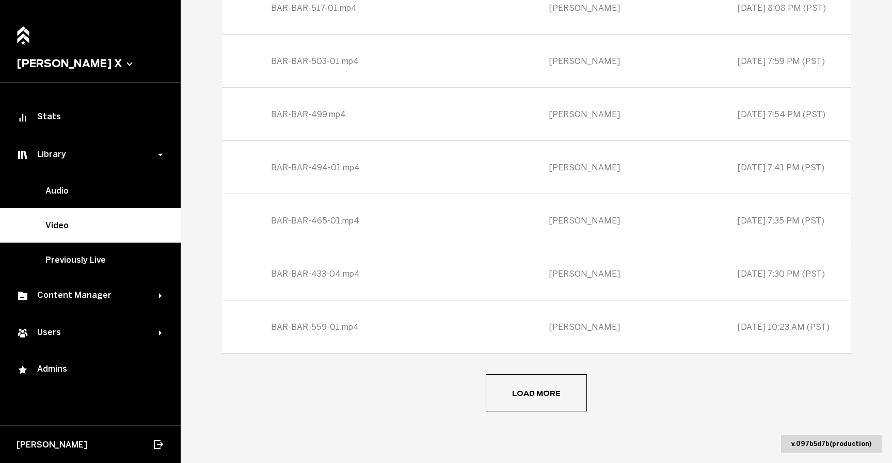
click at [545, 402] on button "Load more" at bounding box center [536, 392] width 101 height 37
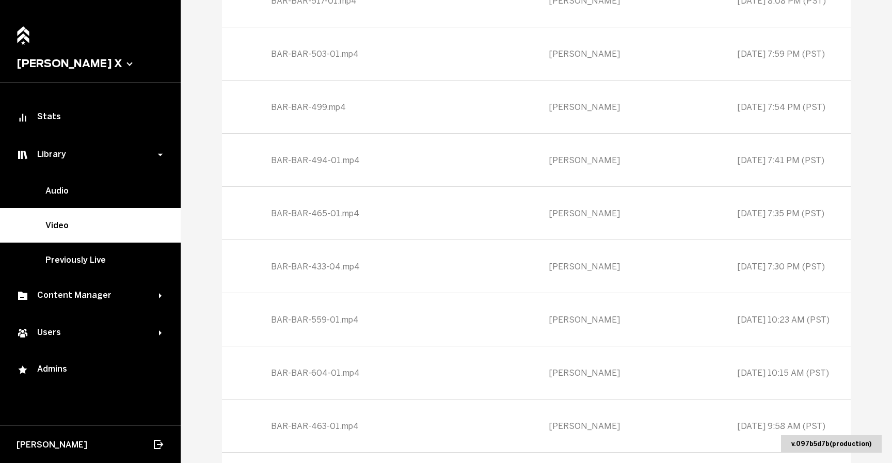
scroll to position [15206, 0]
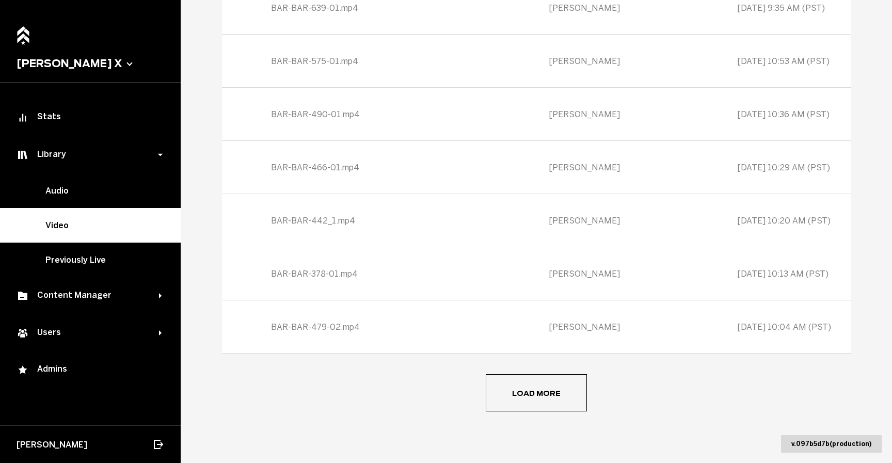
click at [545, 402] on button "Load more" at bounding box center [536, 392] width 101 height 37
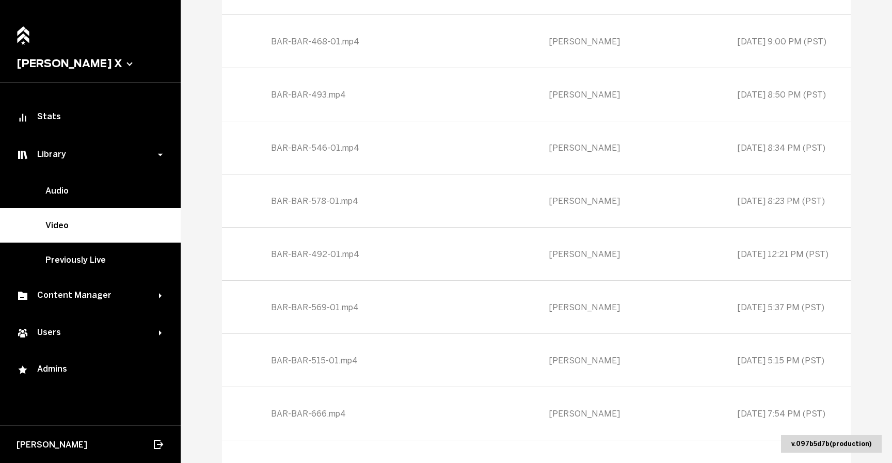
scroll to position [15738, 0]
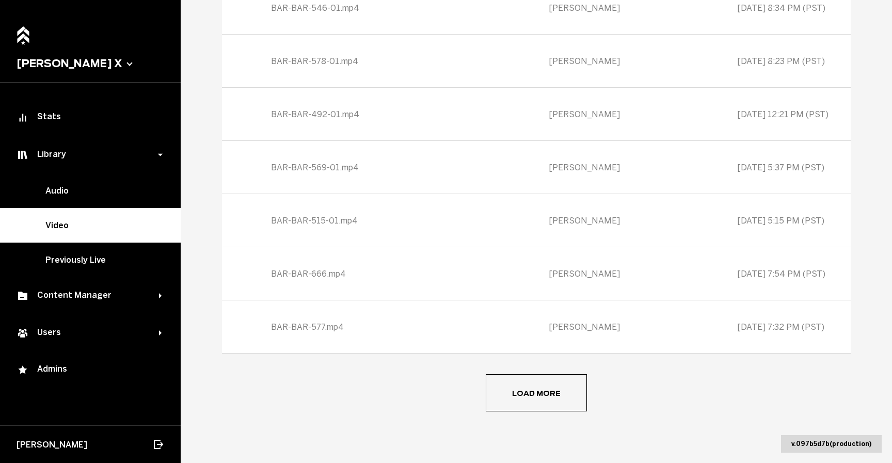
click at [545, 402] on button "Load more" at bounding box center [536, 392] width 101 height 37
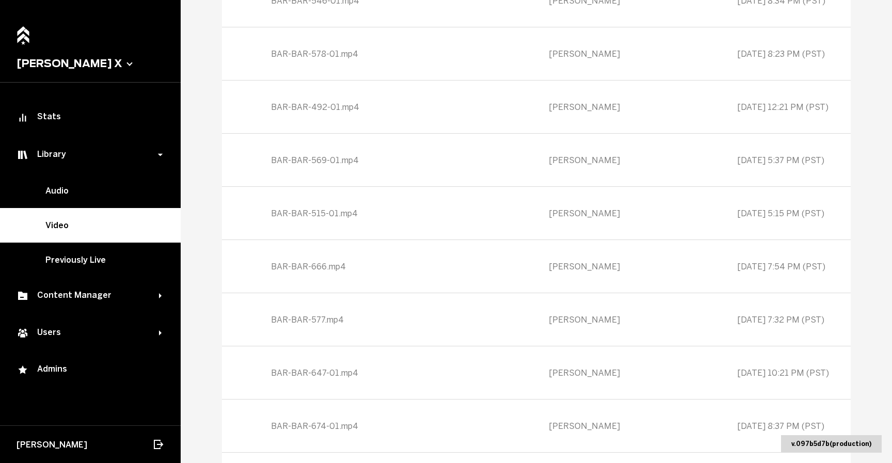
scroll to position [16270, 0]
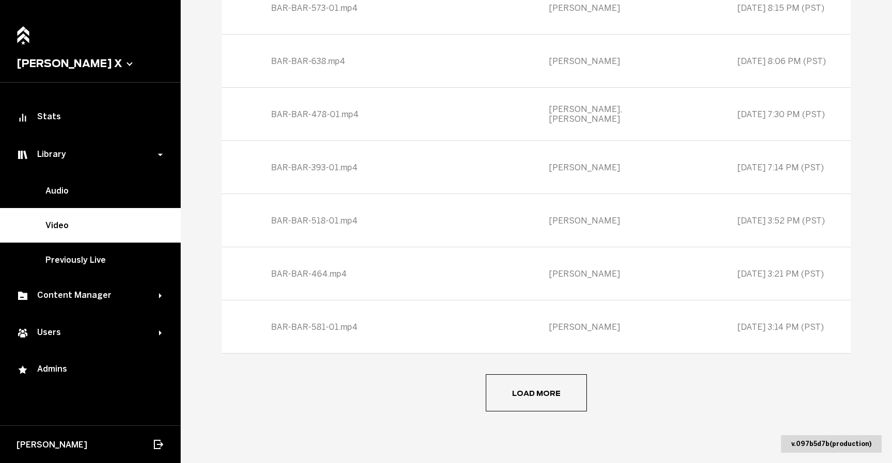
click at [545, 402] on button "Load more" at bounding box center [536, 392] width 101 height 37
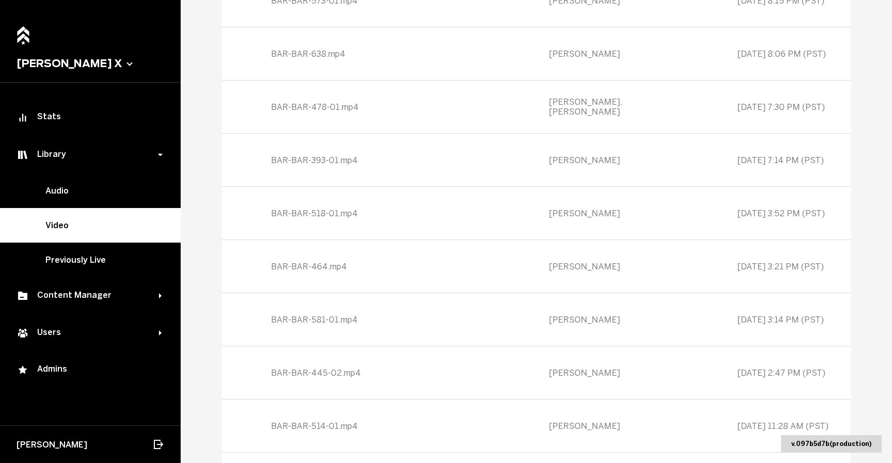
scroll to position [16802, 0]
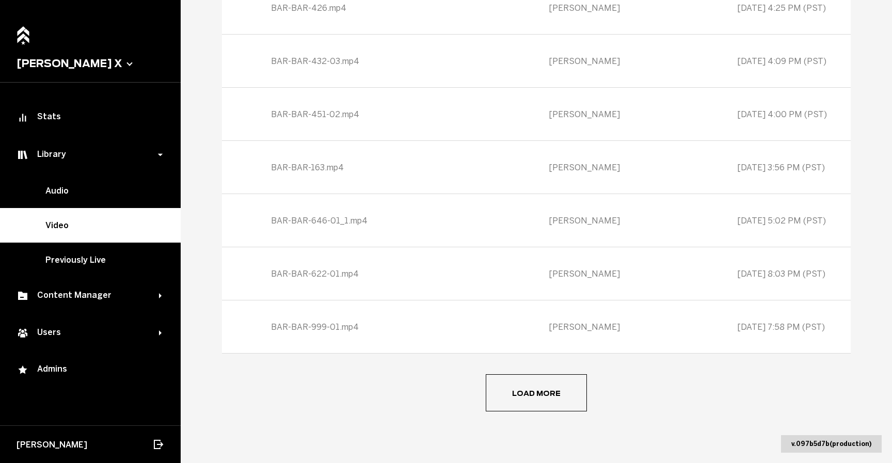
click at [545, 402] on button "Load more" at bounding box center [536, 392] width 101 height 37
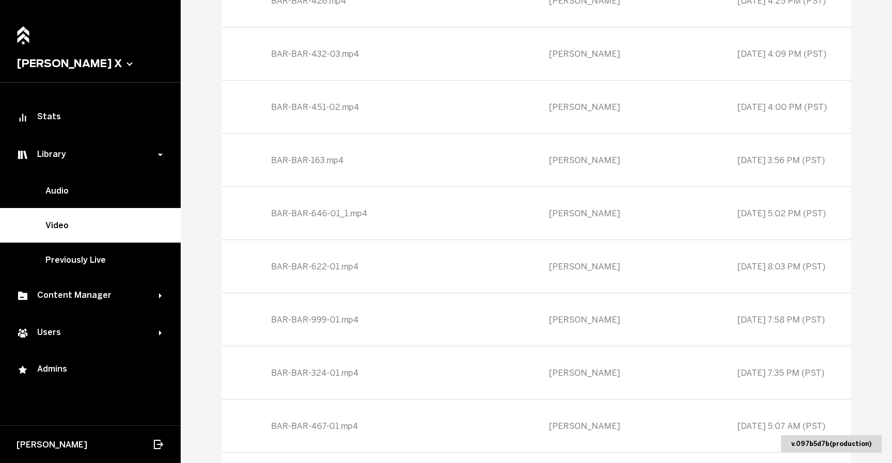
scroll to position [17334, 0]
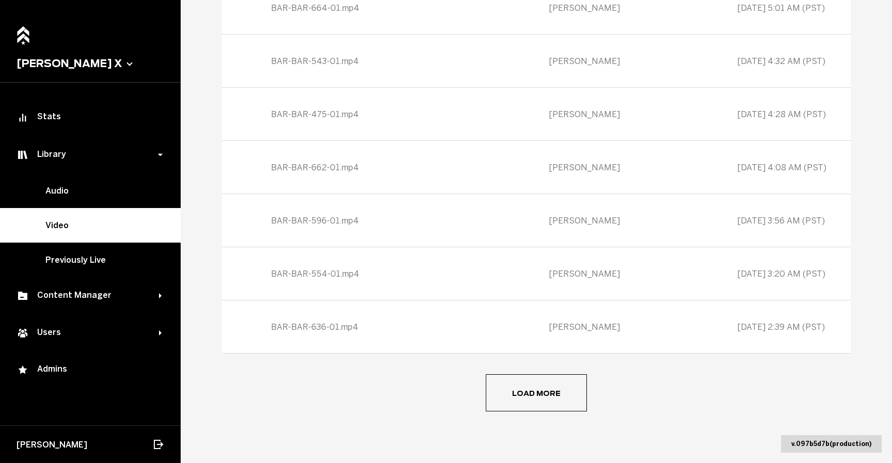
click at [545, 402] on button "Load more" at bounding box center [536, 392] width 101 height 37
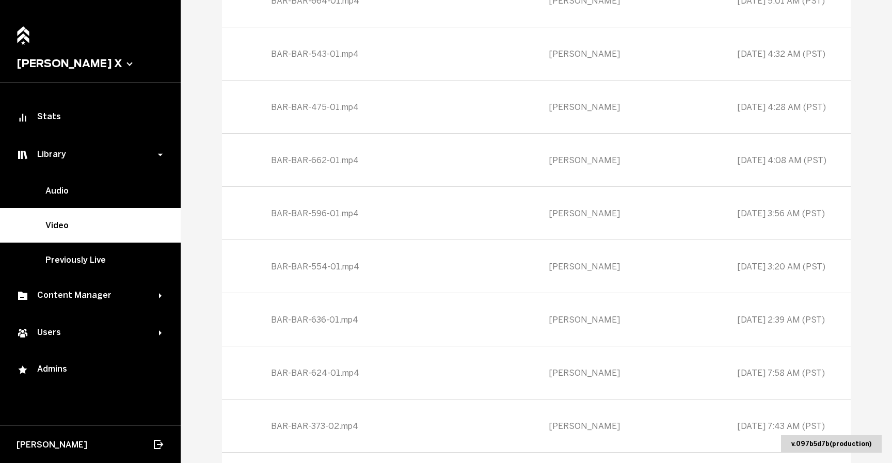
scroll to position [17866, 0]
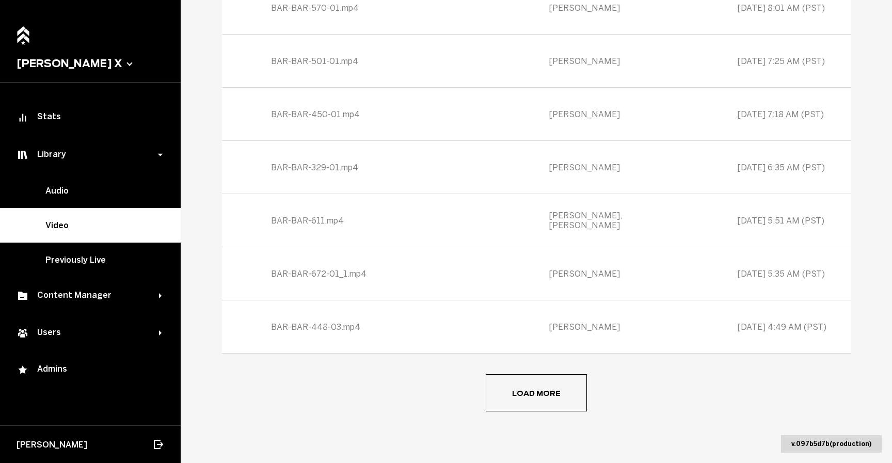
click at [545, 402] on button "Load more" at bounding box center [536, 392] width 101 height 37
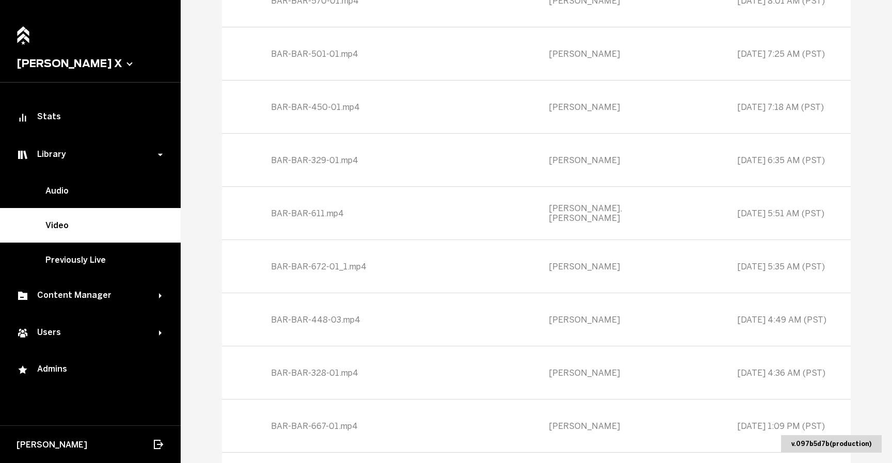
scroll to position [18398, 0]
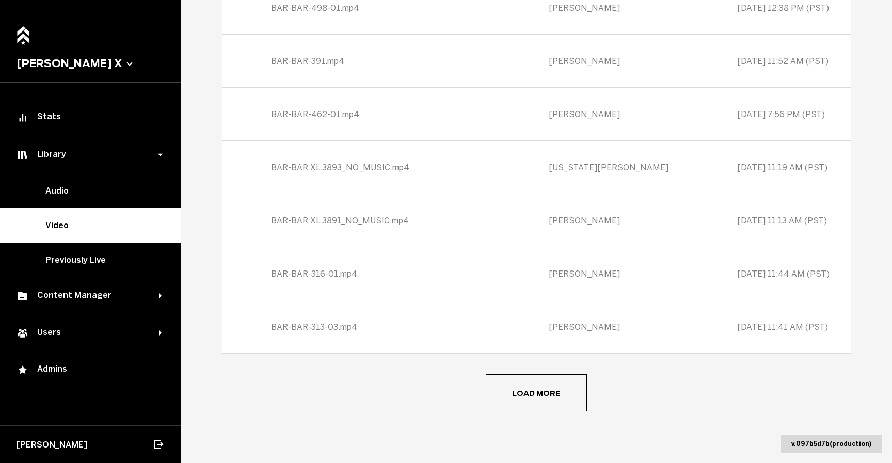
click at [545, 402] on button "Load more" at bounding box center [536, 392] width 101 height 37
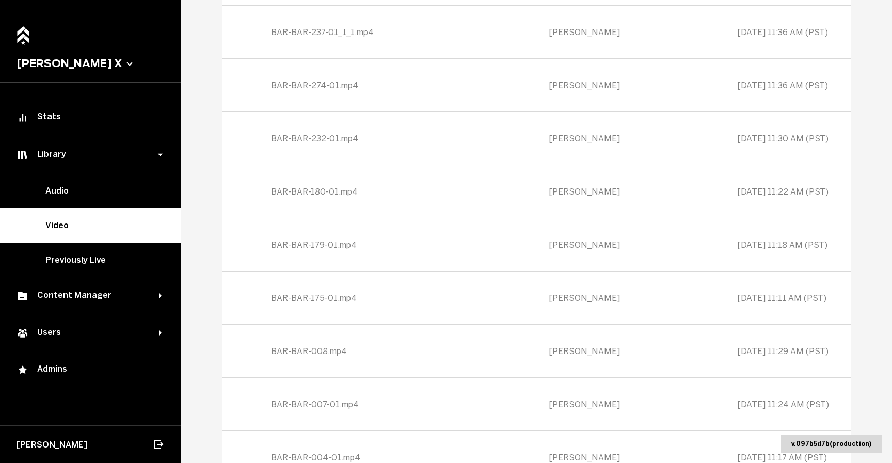
scroll to position [18930, 0]
